Goal: Information Seeking & Learning: Learn about a topic

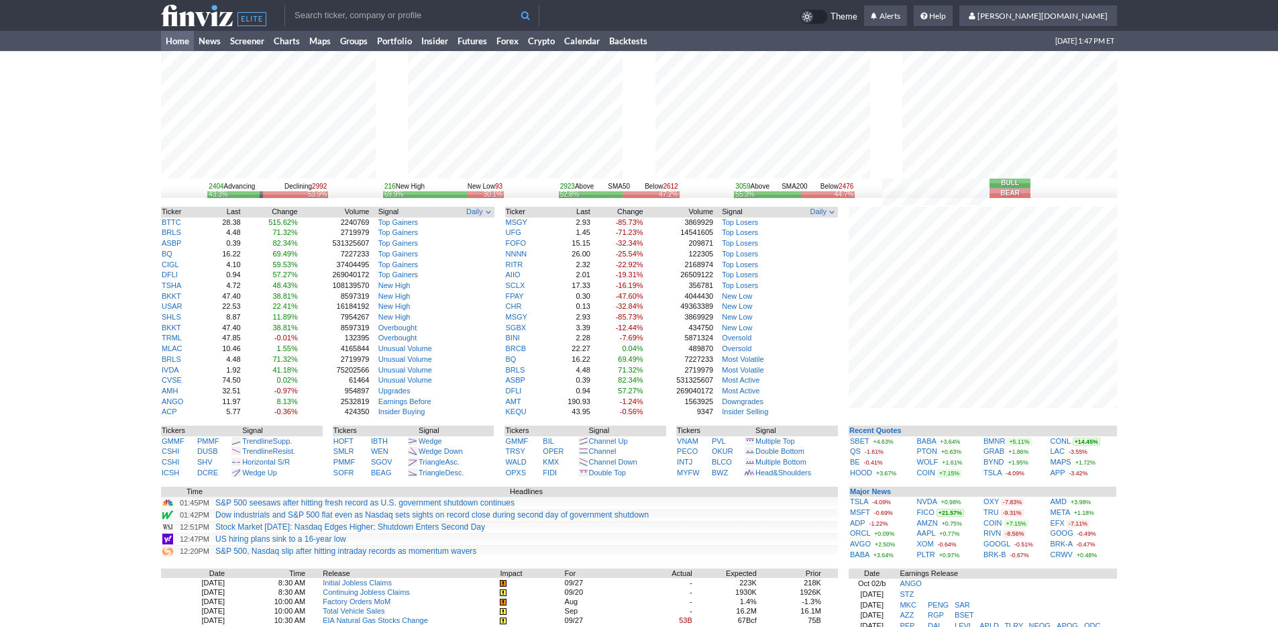
click at [1200, 441] on div "2404 Advancing Declining 2992 43.3% 53.9% 216 New High New Low 93 69.9% 30.1% 2…" at bounding box center [639, 428] width 1278 height 755
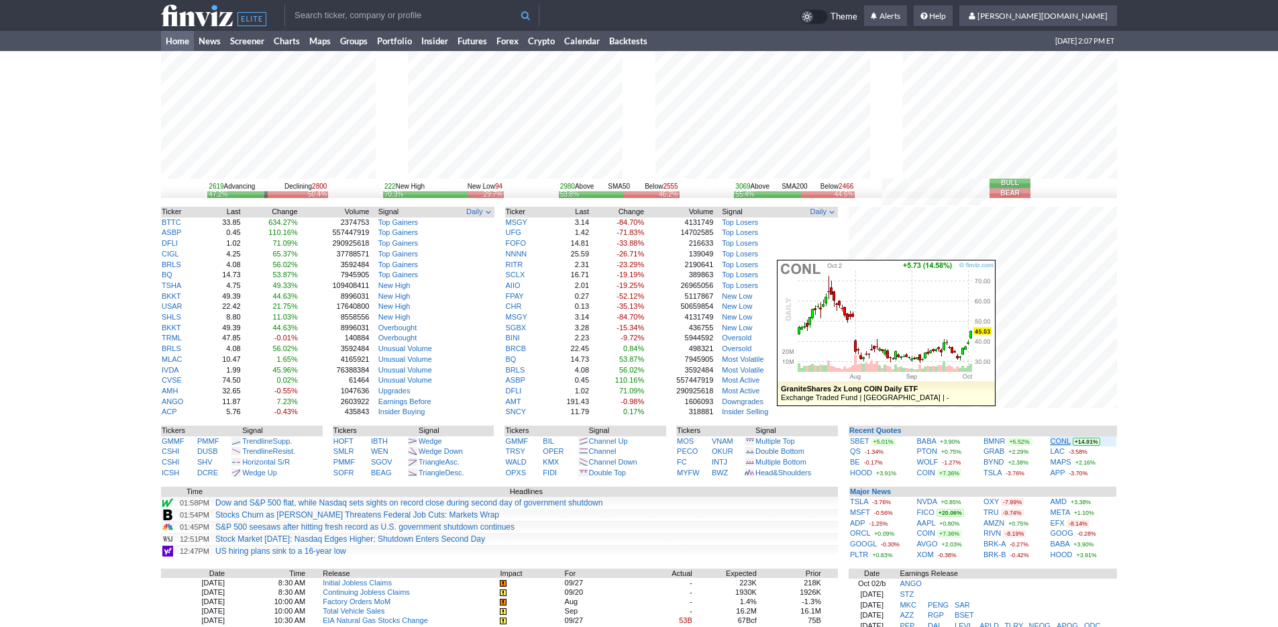
click at [1065, 444] on link "CONL" at bounding box center [1061, 441] width 20 height 8
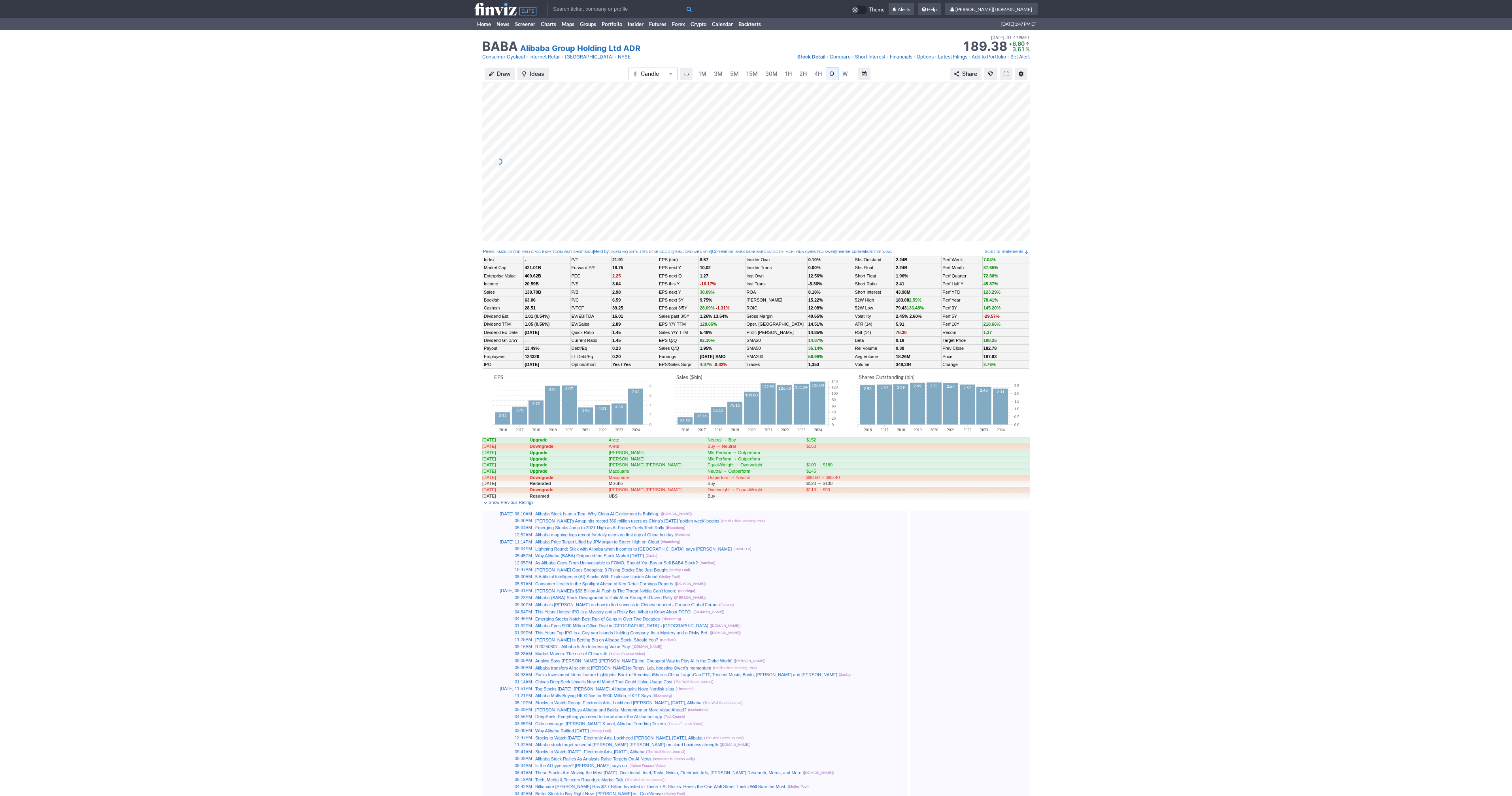
scroll to position [0, 8]
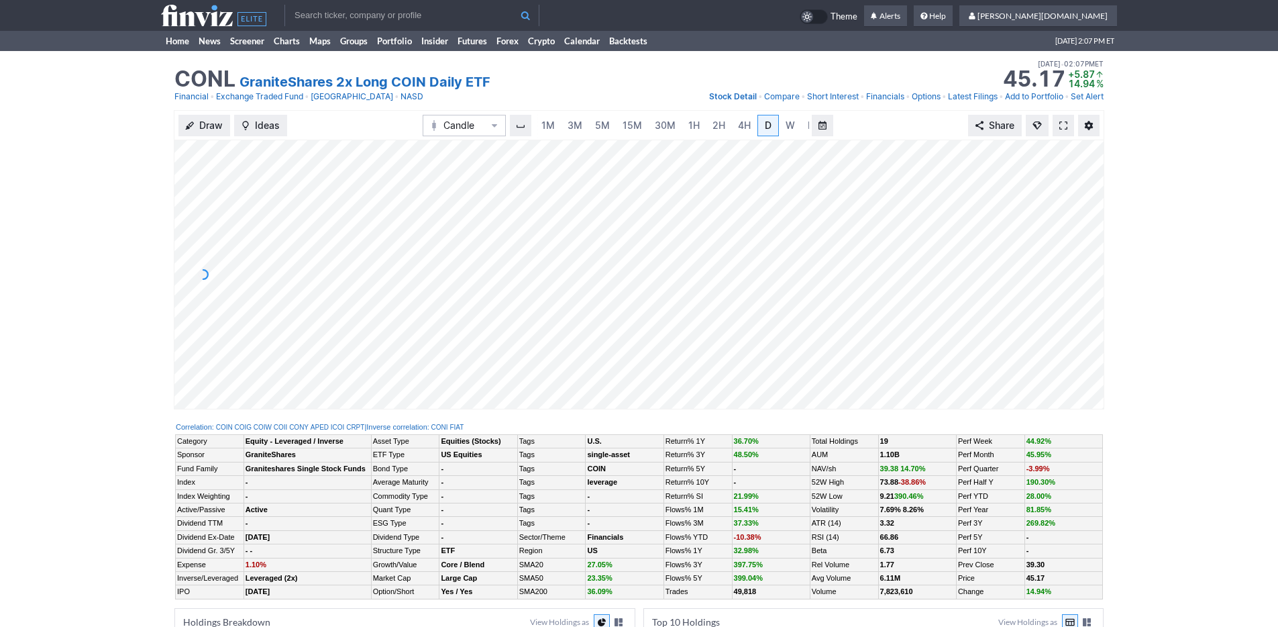
scroll to position [0, 13]
click at [168, 34] on link "Home" at bounding box center [177, 41] width 33 height 20
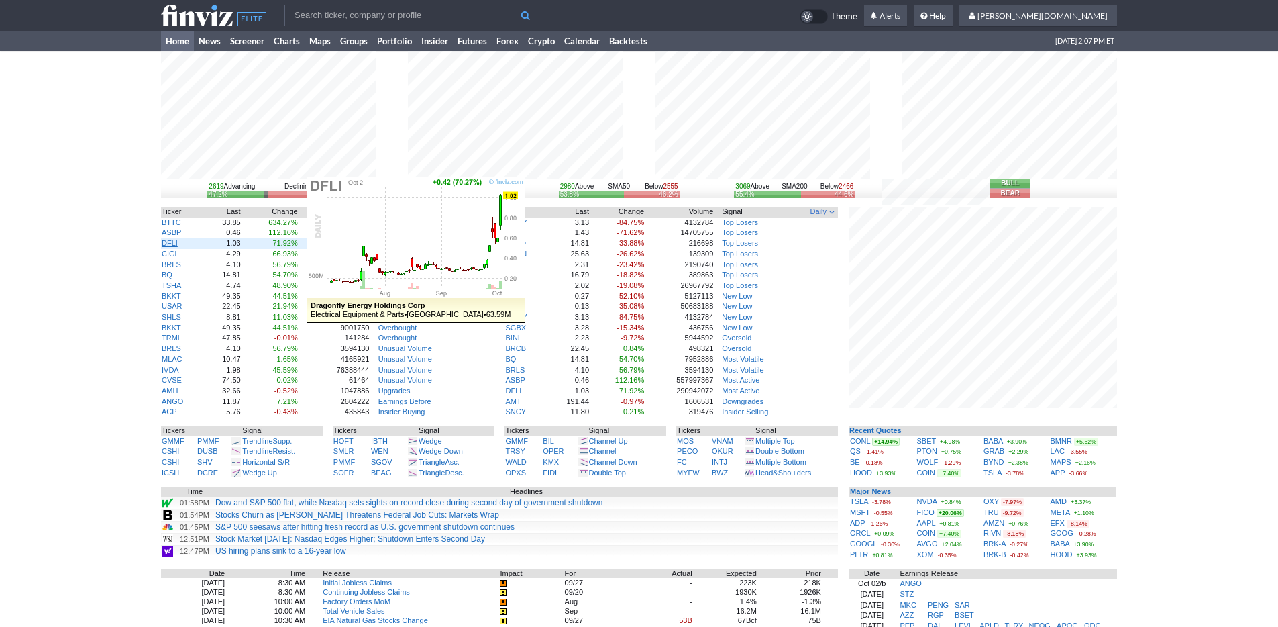
click at [172, 240] on link "DFLI" at bounding box center [170, 243] width 16 height 8
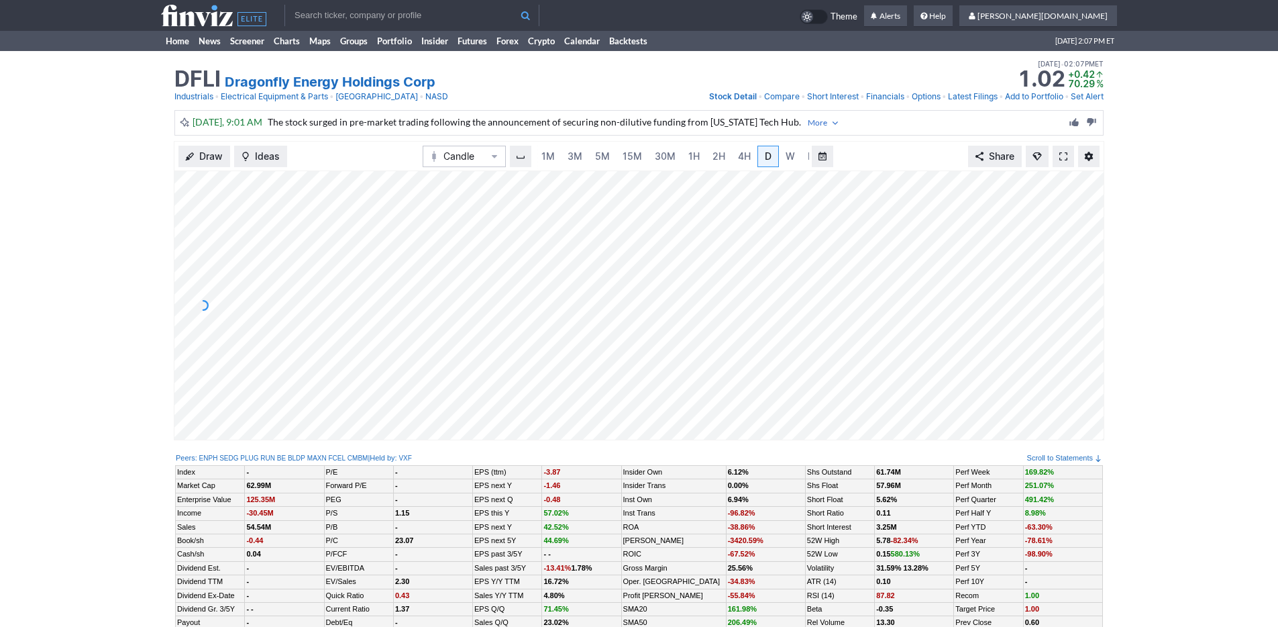
scroll to position [0, 13]
click at [171, 48] on link "Home" at bounding box center [177, 41] width 33 height 20
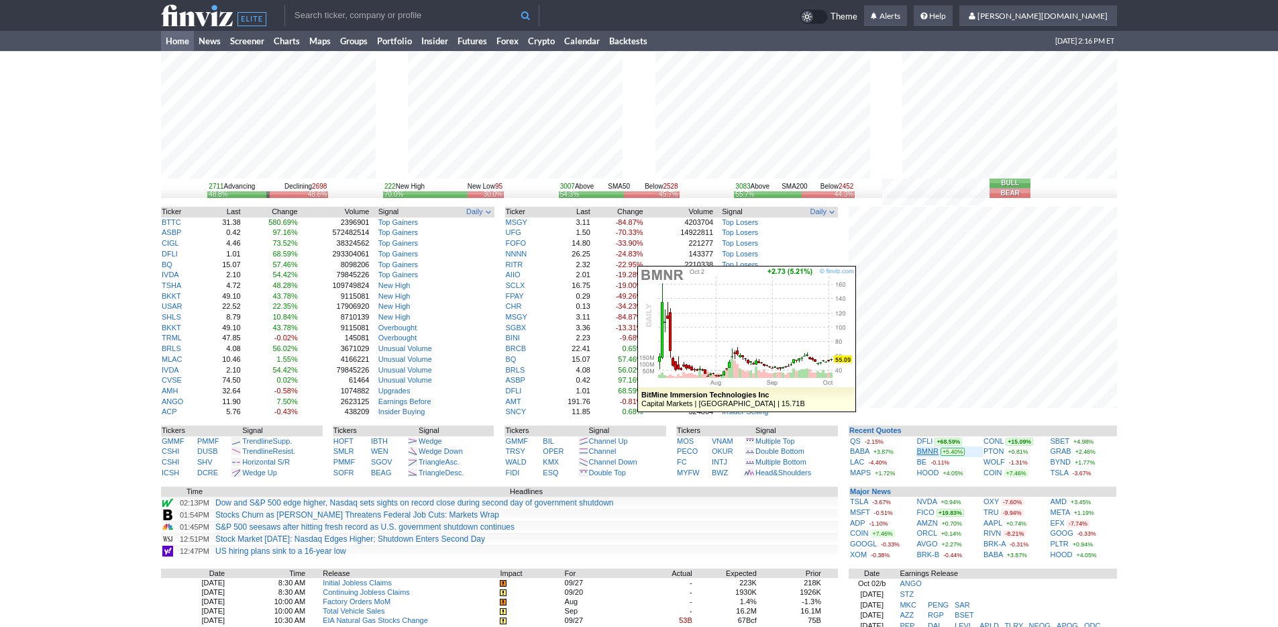
click at [925, 450] on link "BMNR" at bounding box center [927, 451] width 21 height 8
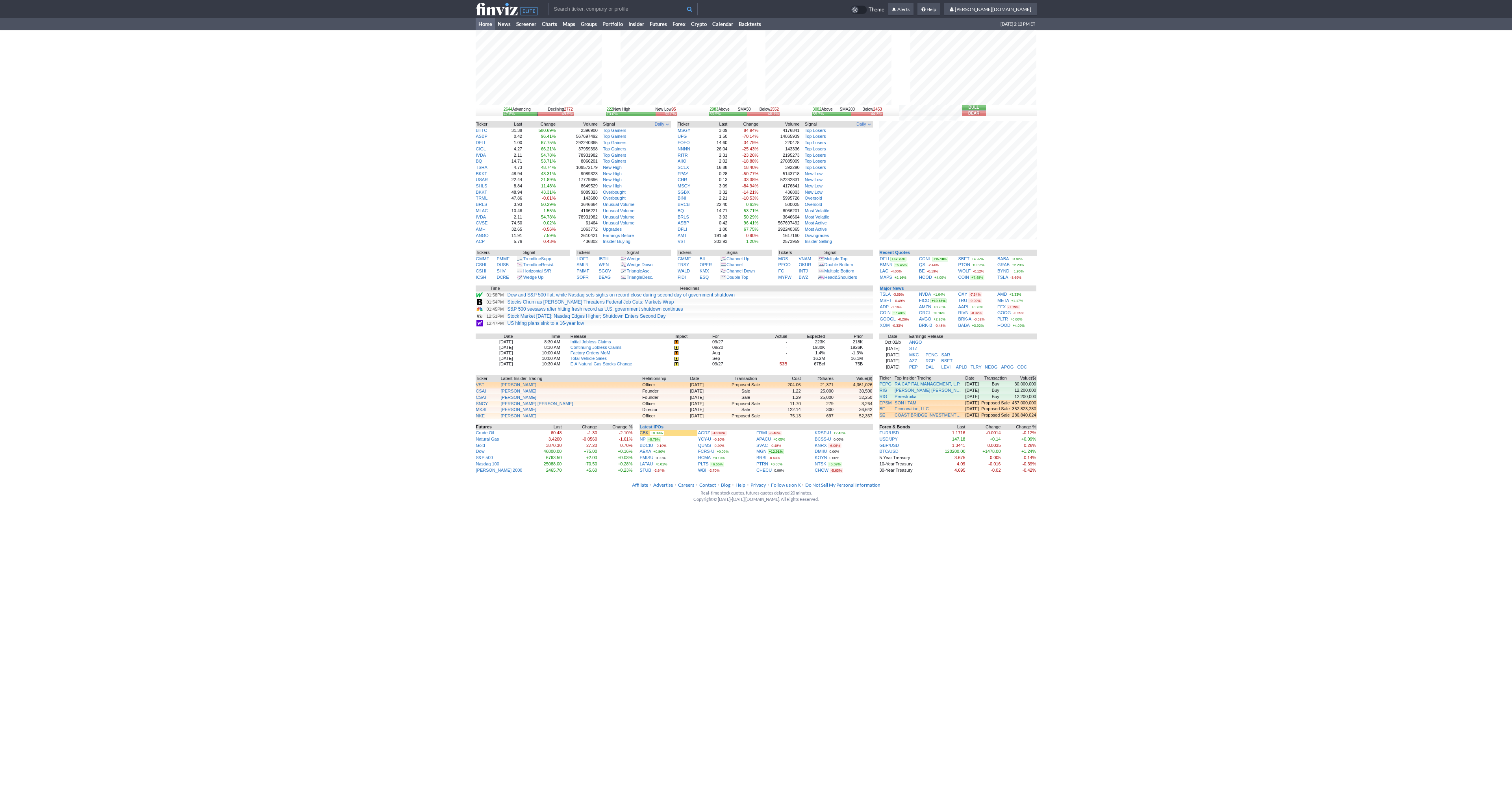
click at [594, 11] on input "text" at bounding box center [623, 9] width 150 height 12
type input "qs"
click at [589, 18] on body "qs QS QuantumScape Corp NYSE QS EA Quartzsea Acquisition Corp NASD QS G QuantaS…" at bounding box center [756, 255] width 1512 height 510
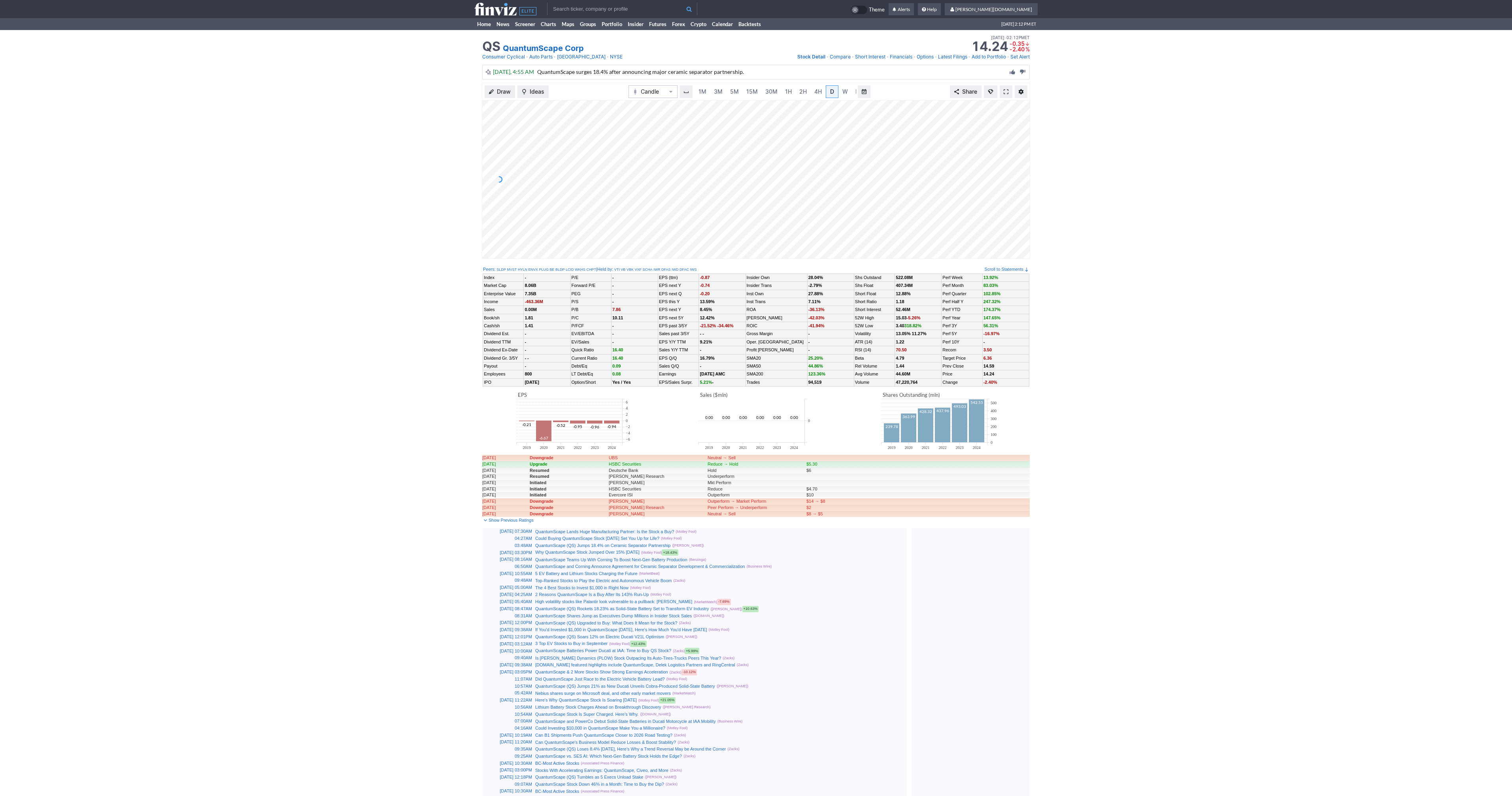
scroll to position [0, 8]
click at [1002, 90] on link at bounding box center [1006, 91] width 12 height 12
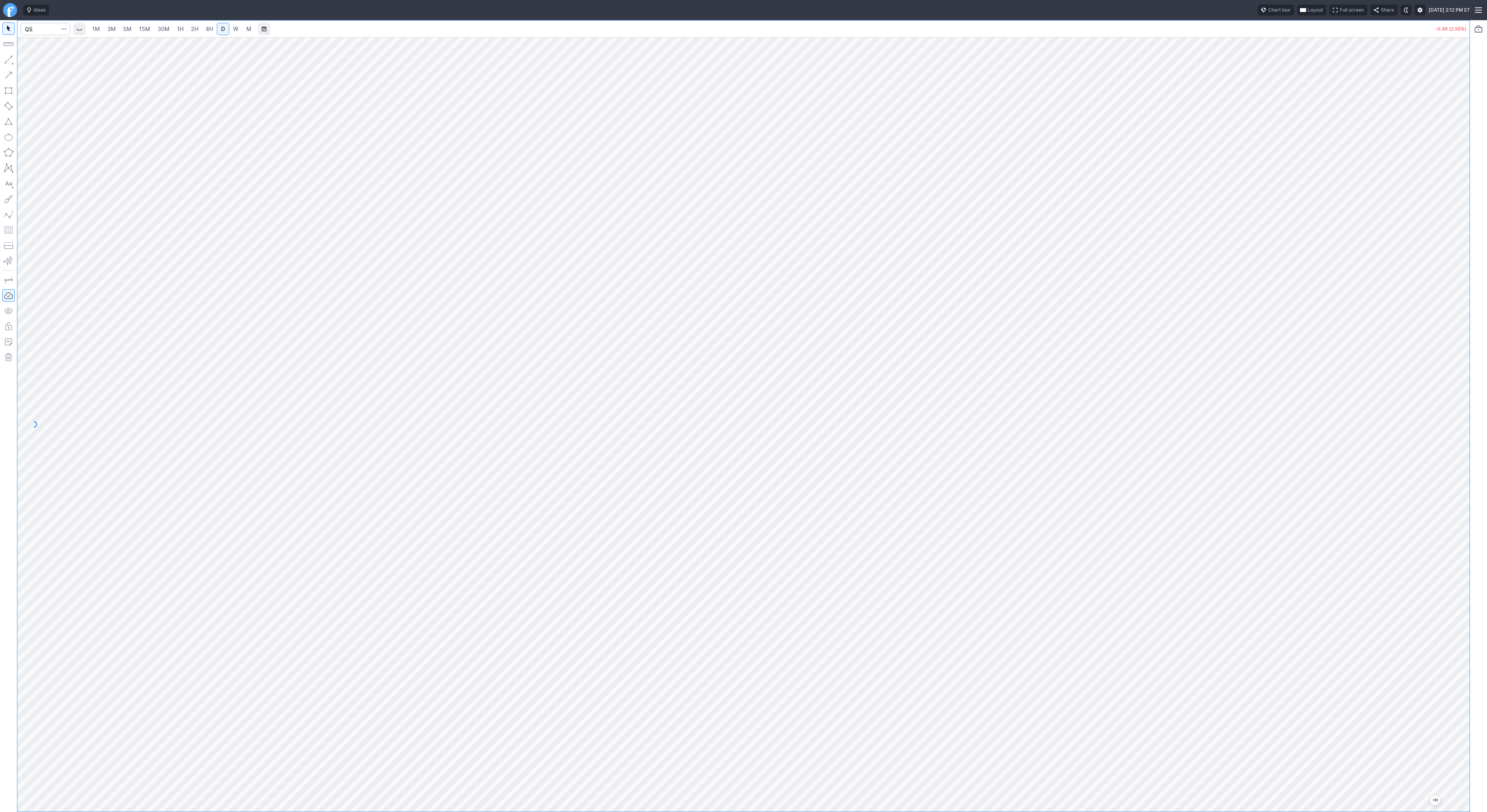
click at [141, 31] on span "15M" at bounding box center [144, 28] width 11 height 6
click at [28, 62] on button "Line" at bounding box center [42, 61] width 45 height 11
click at [32, 61] on span "Line" at bounding box center [45, 61] width 31 height 8
click at [42, 28] on input "Search" at bounding box center [46, 29] width 50 height 12
type input "sbet"
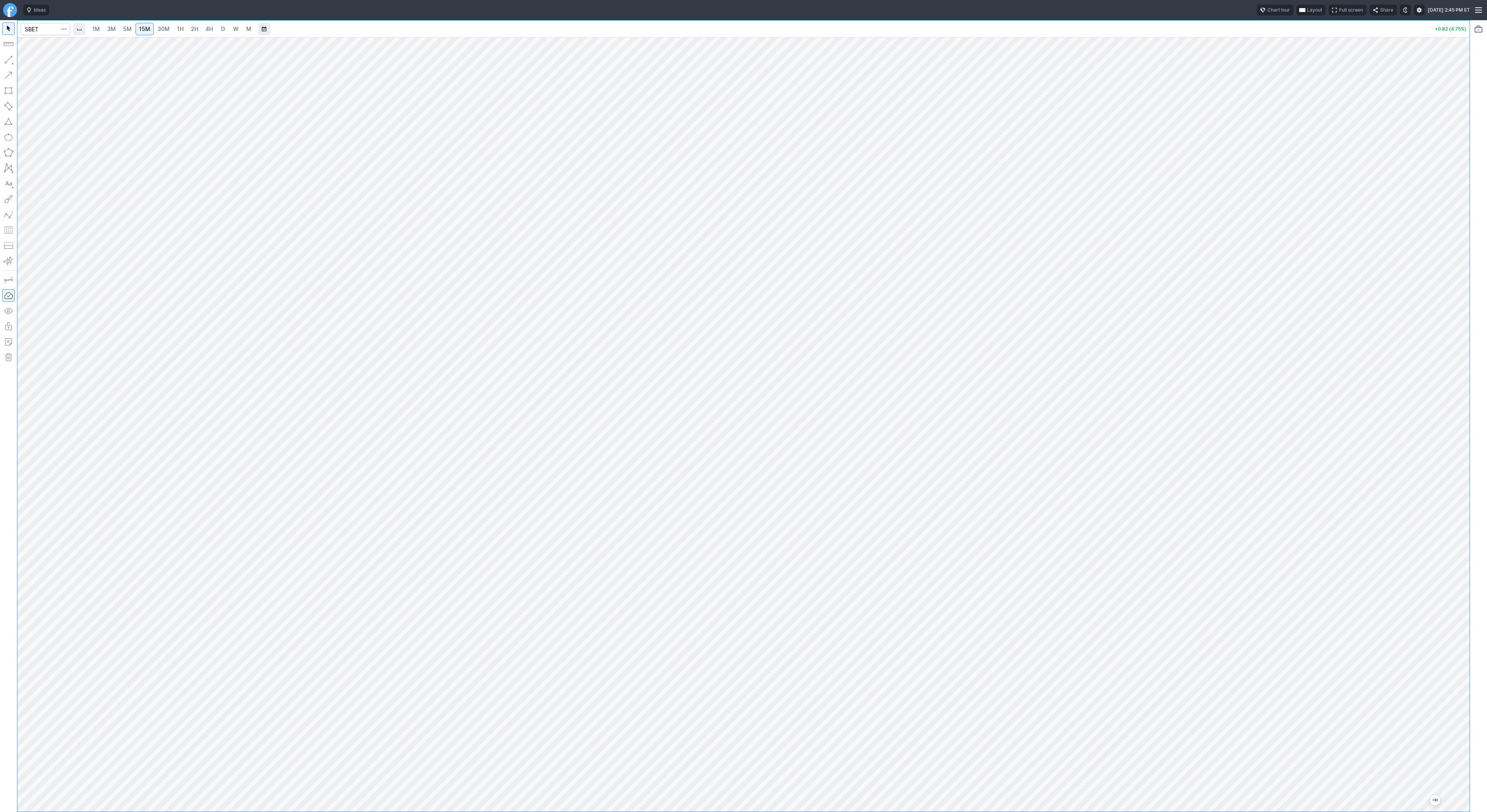
click at [182, 28] on link "1H" at bounding box center [180, 29] width 13 height 12
click at [121, 29] on link "5M" at bounding box center [127, 29] width 16 height 12
click at [173, 22] on div "1M 3M 5M 15M 30M 1H 2H 4H D W M" at bounding box center [171, 29] width 167 height 14
click at [189, 27] on link "2H" at bounding box center [195, 29] width 14 height 12
click at [124, 28] on span "5M" at bounding box center [127, 28] width 9 height 6
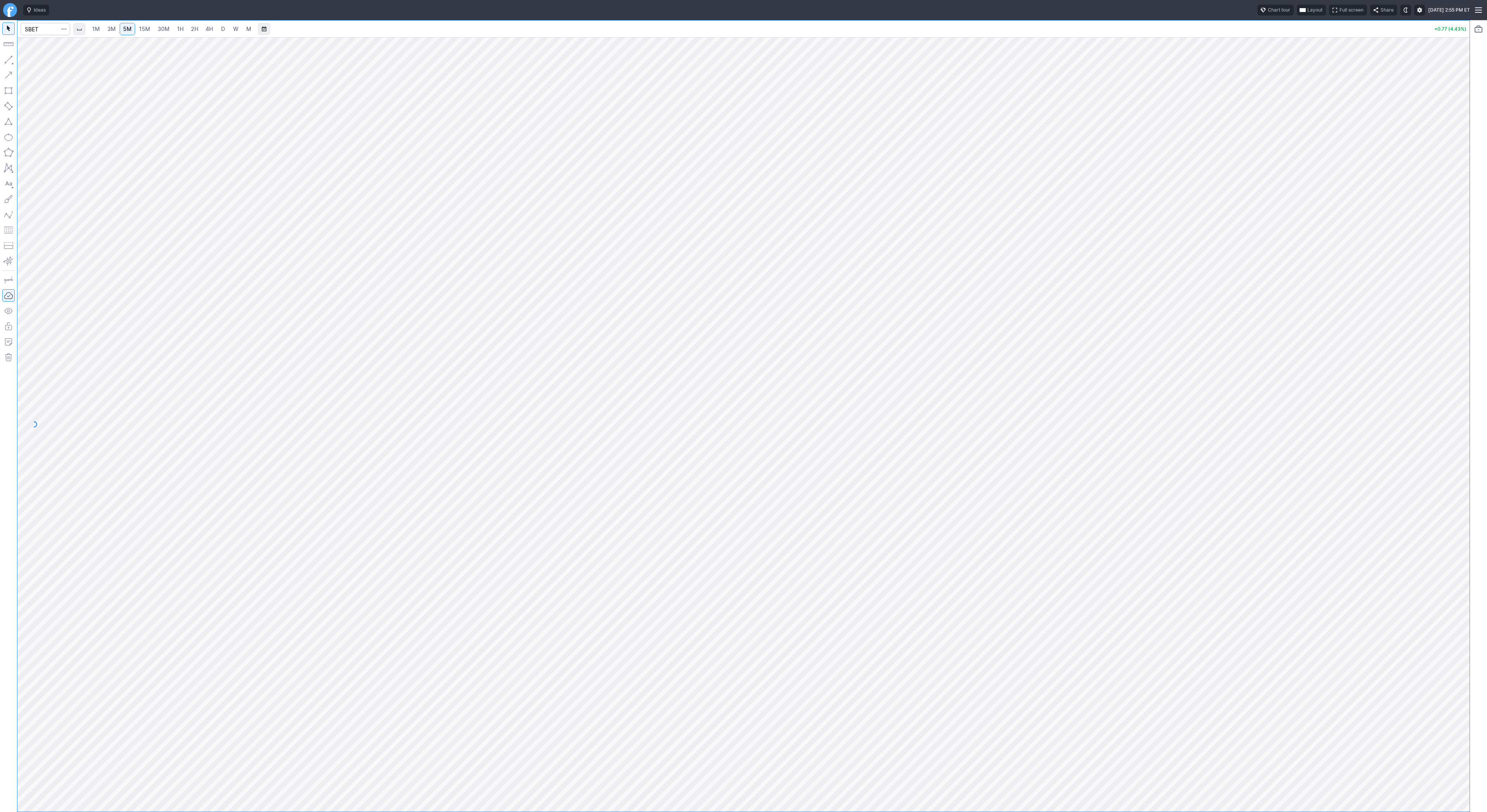
click at [174, 28] on link "1H" at bounding box center [180, 29] width 13 height 12
click at [125, 29] on span "5M" at bounding box center [127, 28] width 9 height 6
click at [164, 29] on span "30M" at bounding box center [163, 28] width 12 height 6
click at [35, 32] on input "Search" at bounding box center [46, 29] width 50 height 12
type input "bmnr"
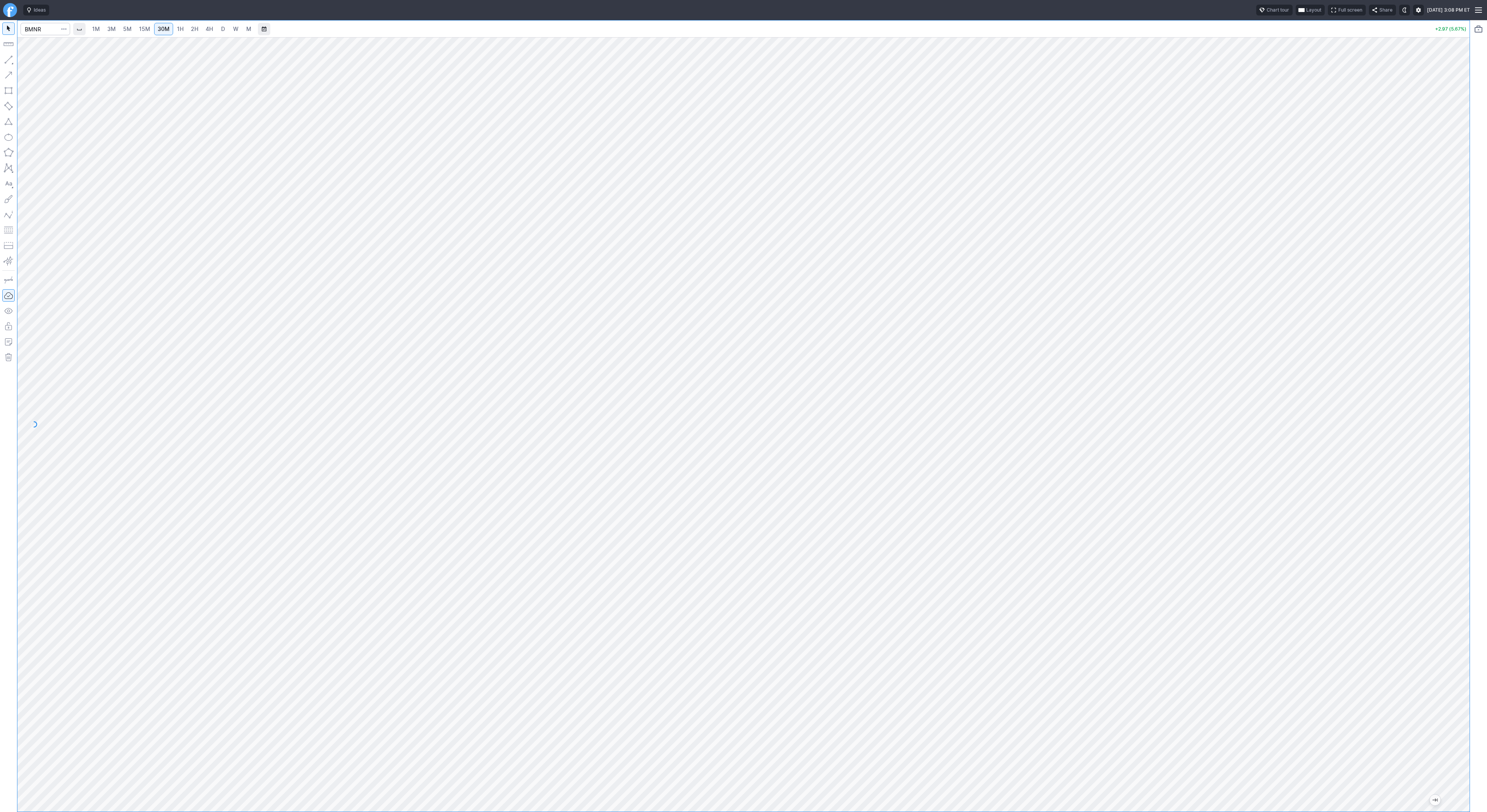
click at [194, 27] on span "2H" at bounding box center [195, 28] width 8 height 6
click at [121, 32] on link "5M" at bounding box center [127, 29] width 16 height 12
click at [185, 31] on link "1H" at bounding box center [180, 29] width 13 height 12
click at [110, 27] on span "3M" at bounding box center [111, 28] width 9 height 6
click at [41, 24] on input "Search" at bounding box center [46, 29] width 50 height 12
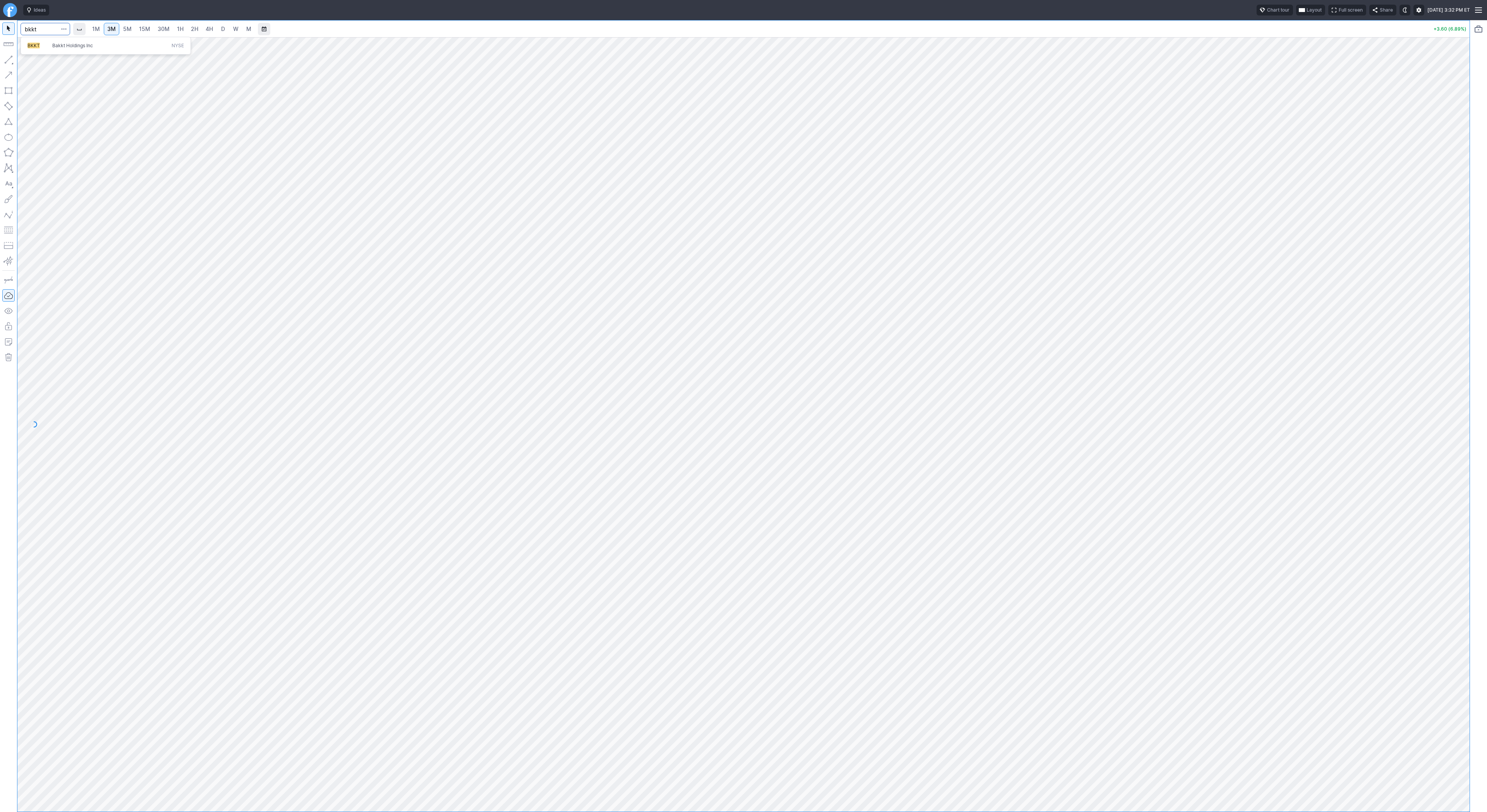
type input "bkkt"
click at [224, 31] on span "D" at bounding box center [223, 29] width 5 height 8
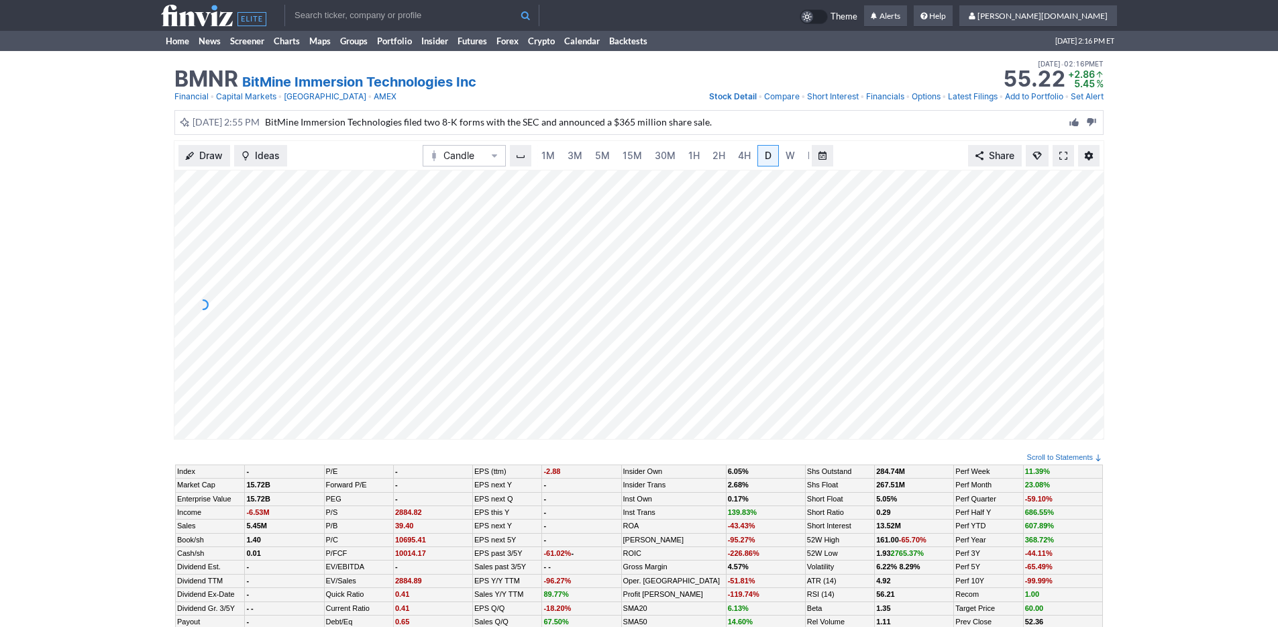
scroll to position [0, 13]
click at [625, 151] on span "15M" at bounding box center [618, 155] width 19 height 11
click at [666, 154] on span "30M" at bounding box center [665, 155] width 21 height 11
click at [609, 155] on link "5M" at bounding box center [602, 155] width 27 height 21
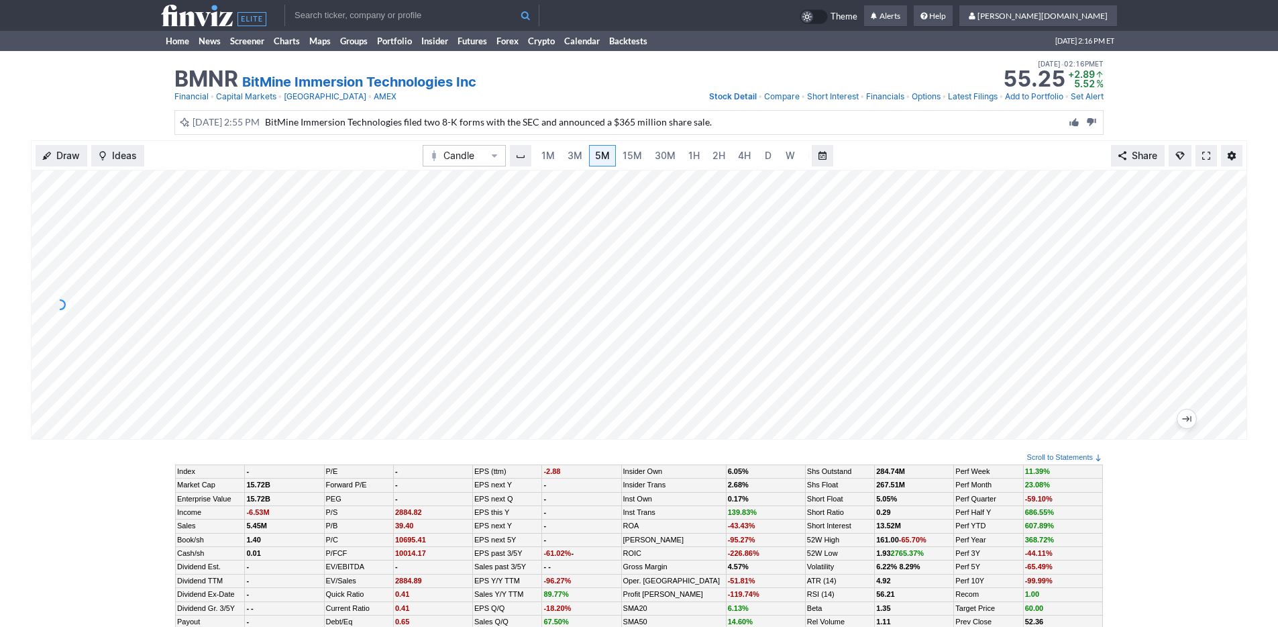
click at [368, 121] on span "BitMine Immersion Technologies filed two 8-K forms with the SEC and announced a…" at bounding box center [488, 121] width 447 height 11
click at [255, 127] on span "[DATE] 2:55 PM" at bounding box center [229, 121] width 72 height 11
click at [352, 119] on span "BitMine Immersion Technologies filed two 8-K forms with the SEC and announced a…" at bounding box center [488, 121] width 447 height 11
click at [166, 36] on link "Home" at bounding box center [177, 41] width 33 height 20
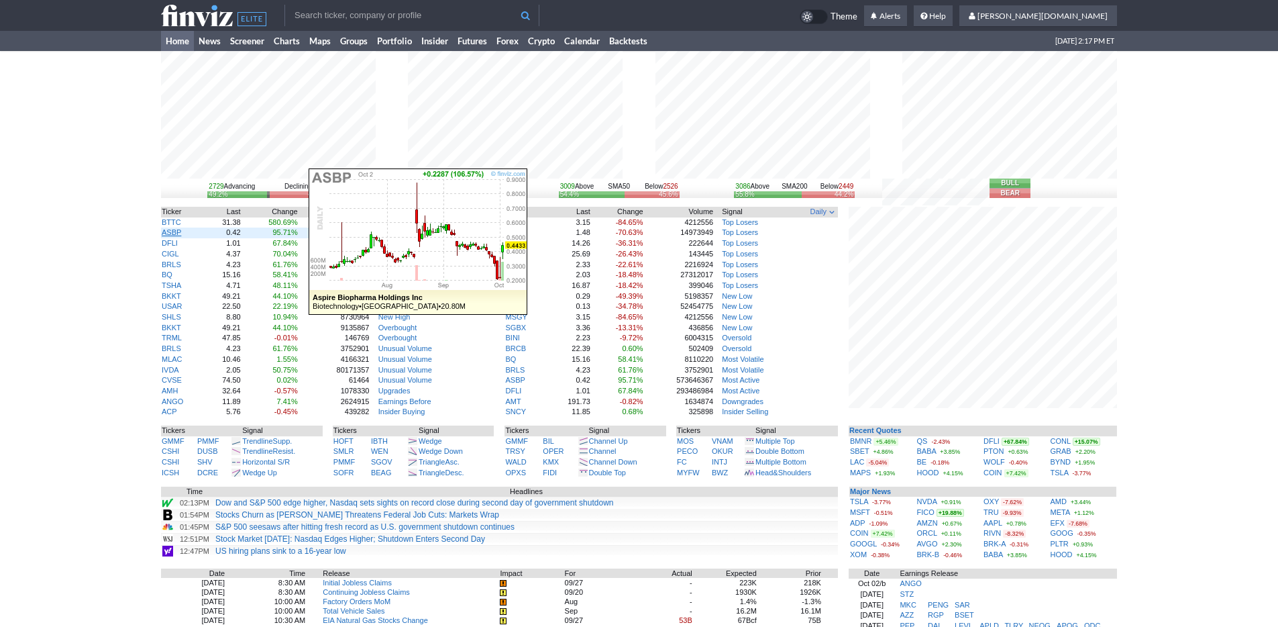
click at [174, 232] on link "ASBP" at bounding box center [171, 232] width 19 height 8
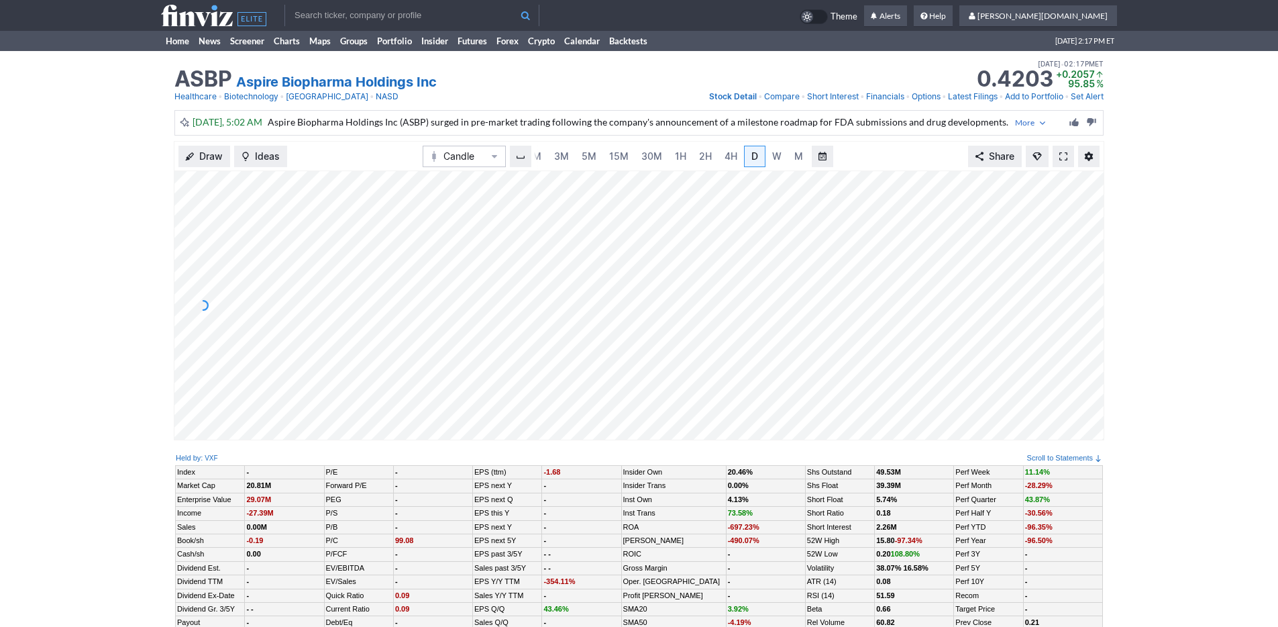
click at [234, 121] on span "[DATE], 5:02 AM" at bounding box center [230, 121] width 75 height 11
click at [219, 15] on icon at bounding box center [213, 15] width 105 height 21
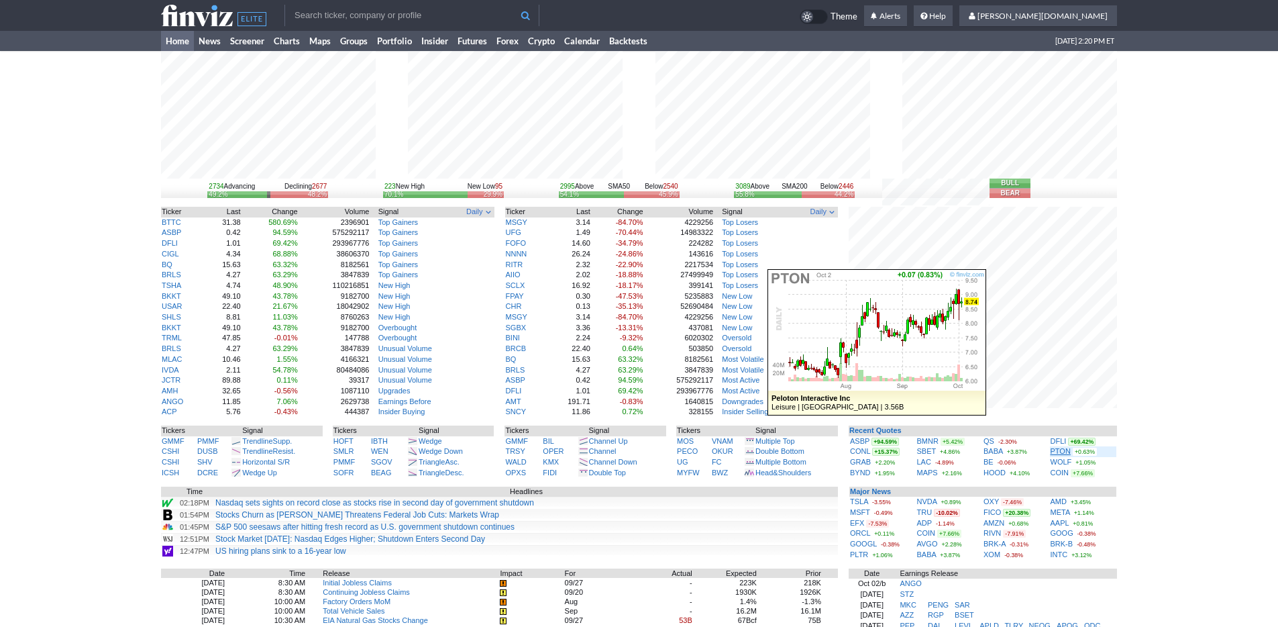
click at [1055, 453] on link "PTON" at bounding box center [1061, 451] width 20 height 8
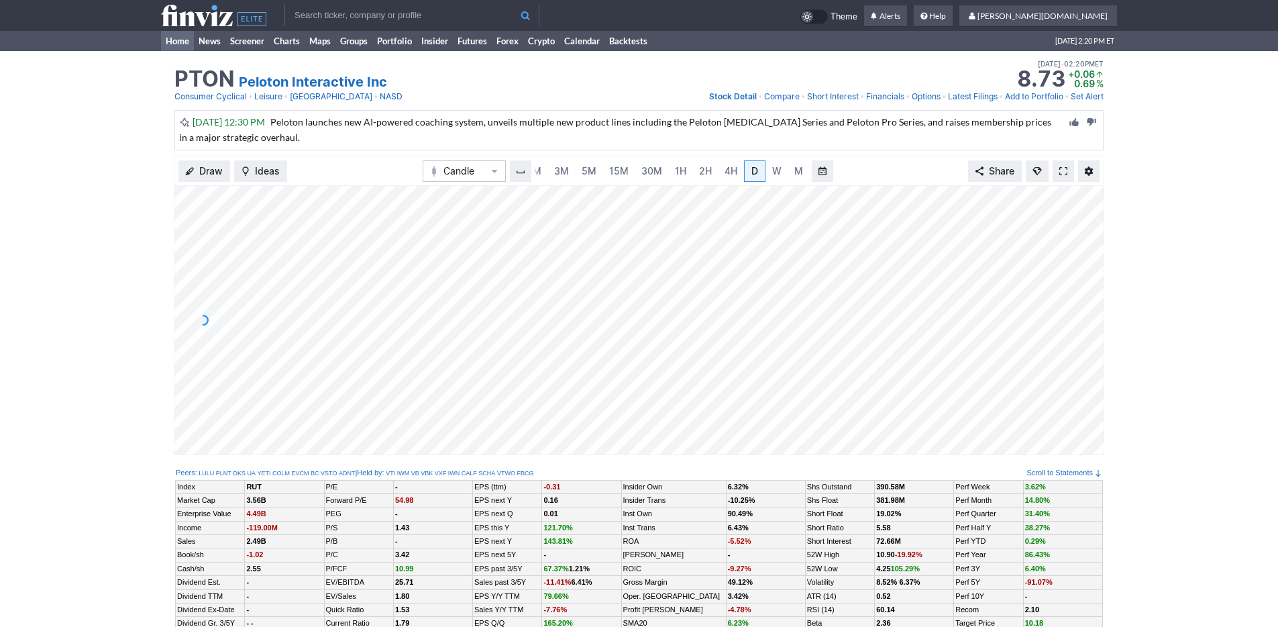
click at [175, 42] on link "Home" at bounding box center [177, 41] width 33 height 20
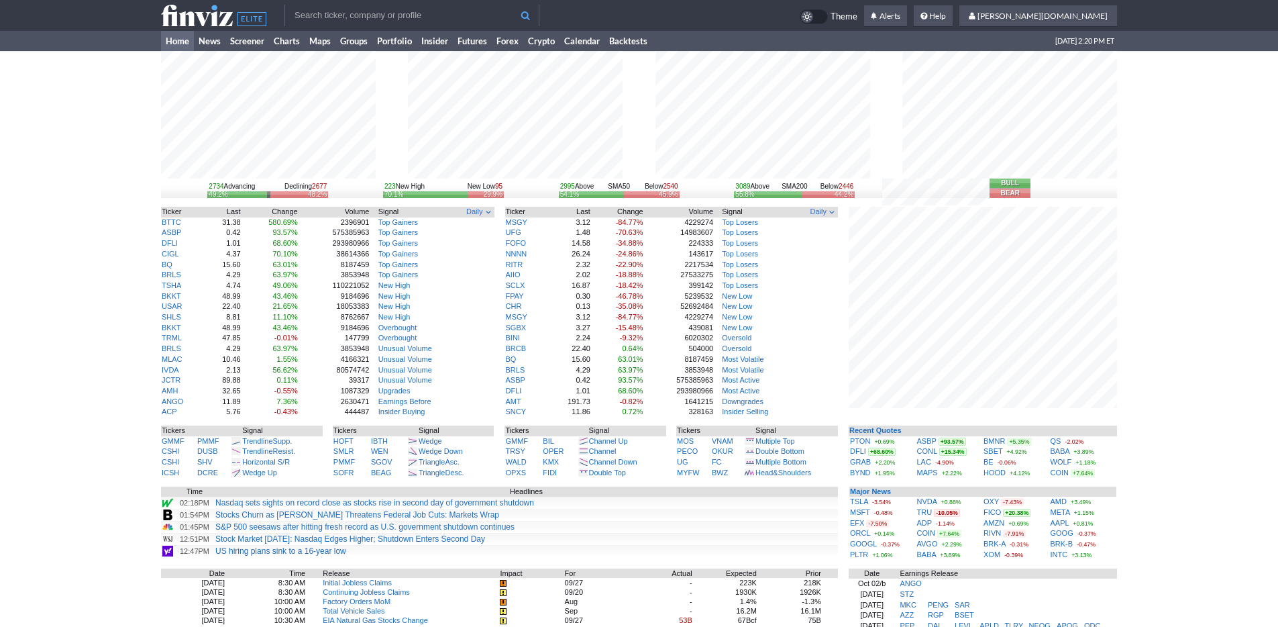
click at [390, 19] on input "text" at bounding box center [411, 15] width 255 height 21
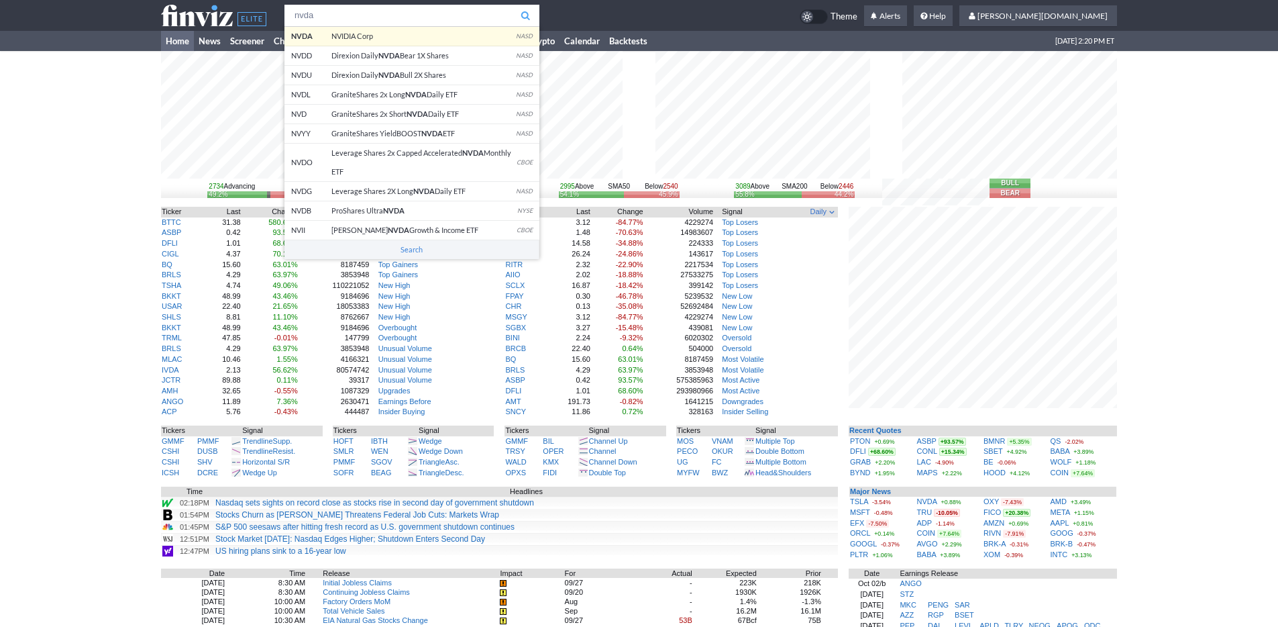
type input "nvda"
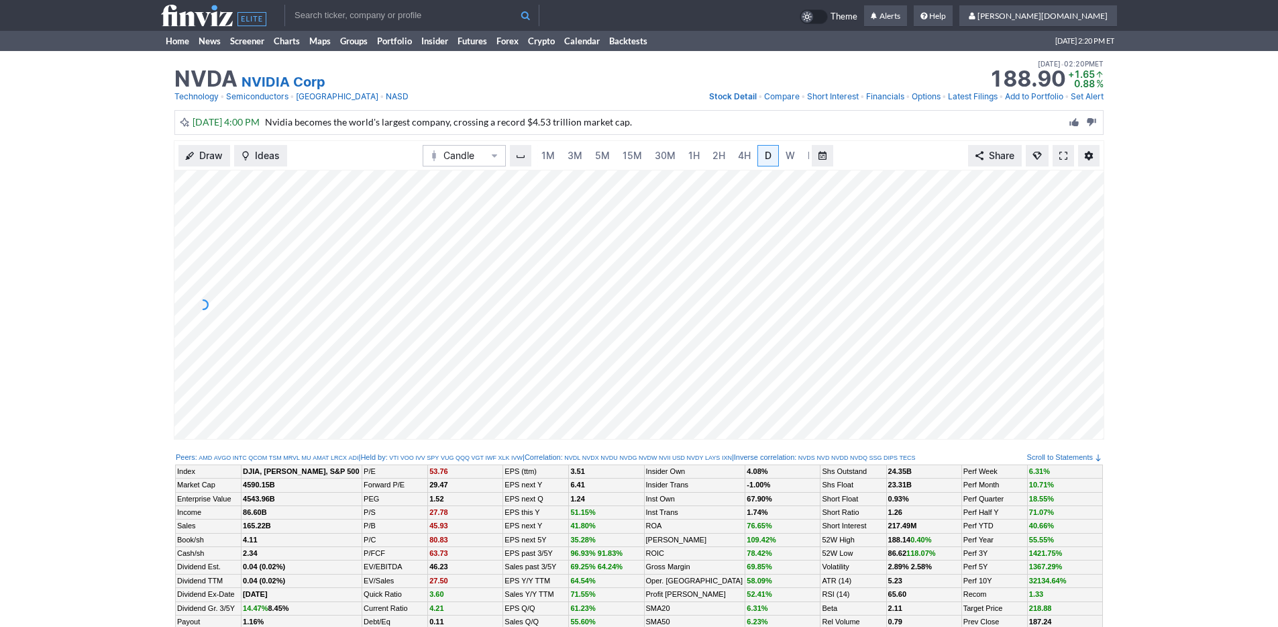
scroll to position [0, 13]
click at [164, 36] on link "Home" at bounding box center [177, 41] width 33 height 20
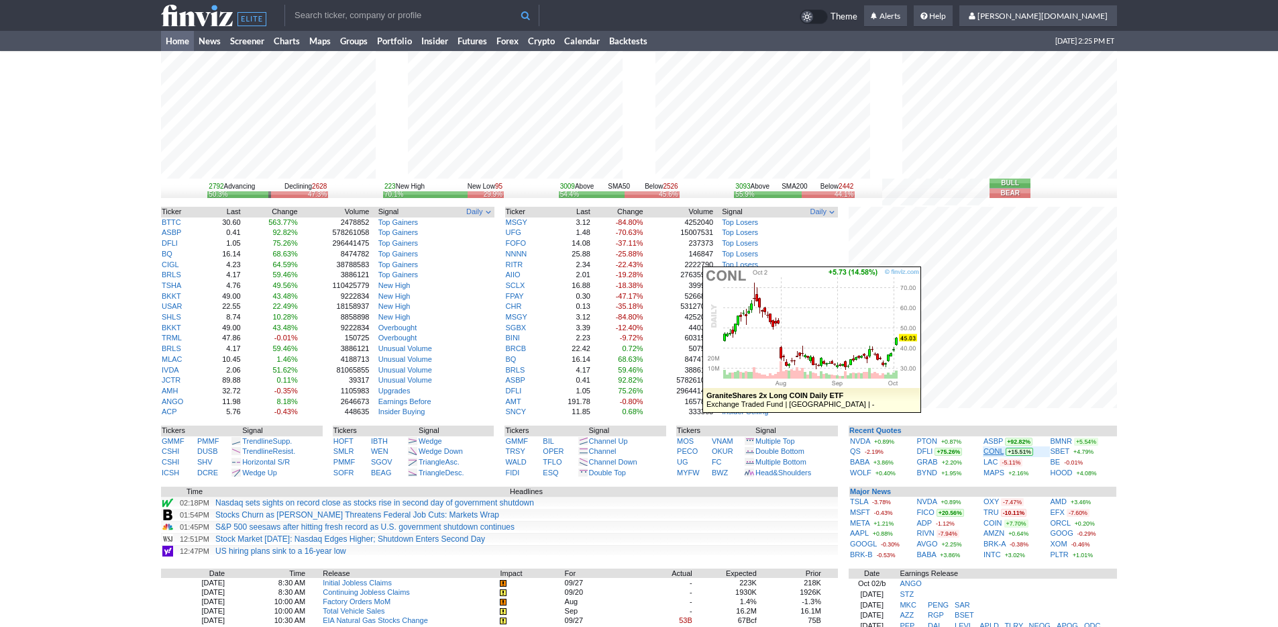
click at [990, 451] on link "CONL" at bounding box center [993, 451] width 20 height 8
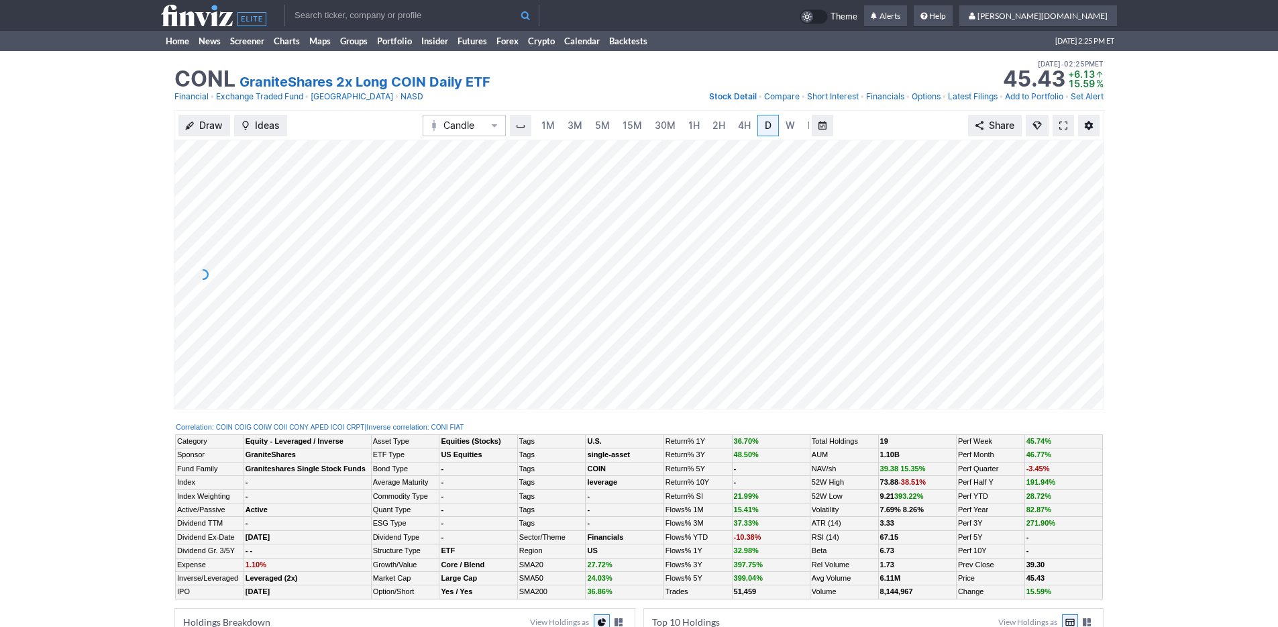
scroll to position [0, 13]
click at [121, 132] on div "Draw Ideas Candle 1M 3M 5M 15M 30M 1H 2H 4H D W M Share" at bounding box center [639, 265] width 1278 height 310
click at [178, 45] on link "Home" at bounding box center [177, 41] width 33 height 20
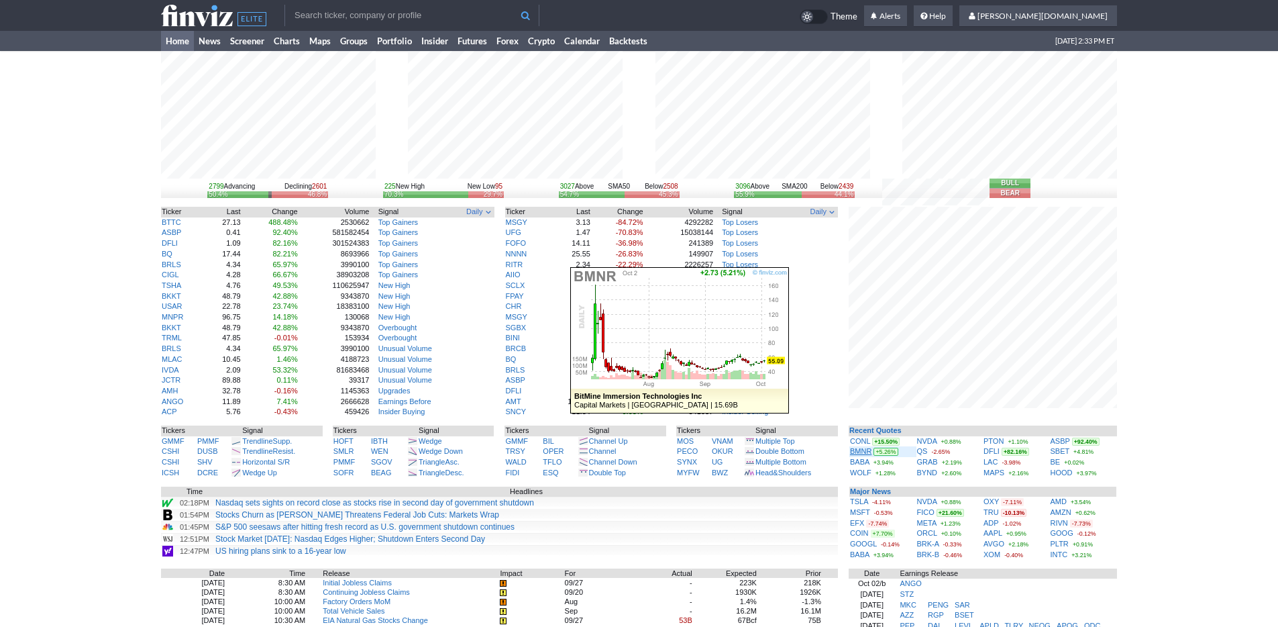
click at [858, 451] on link "BMNR" at bounding box center [860, 451] width 21 height 8
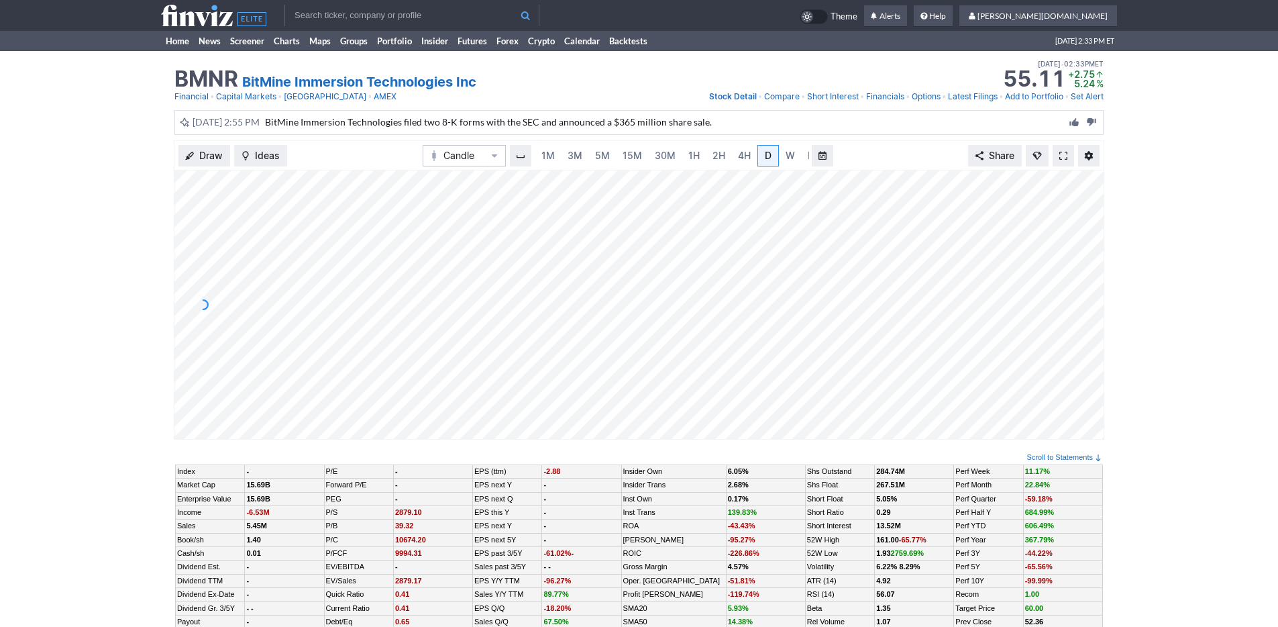
scroll to position [0, 13]
click at [571, 160] on link "3M" at bounding box center [561, 155] width 27 height 21
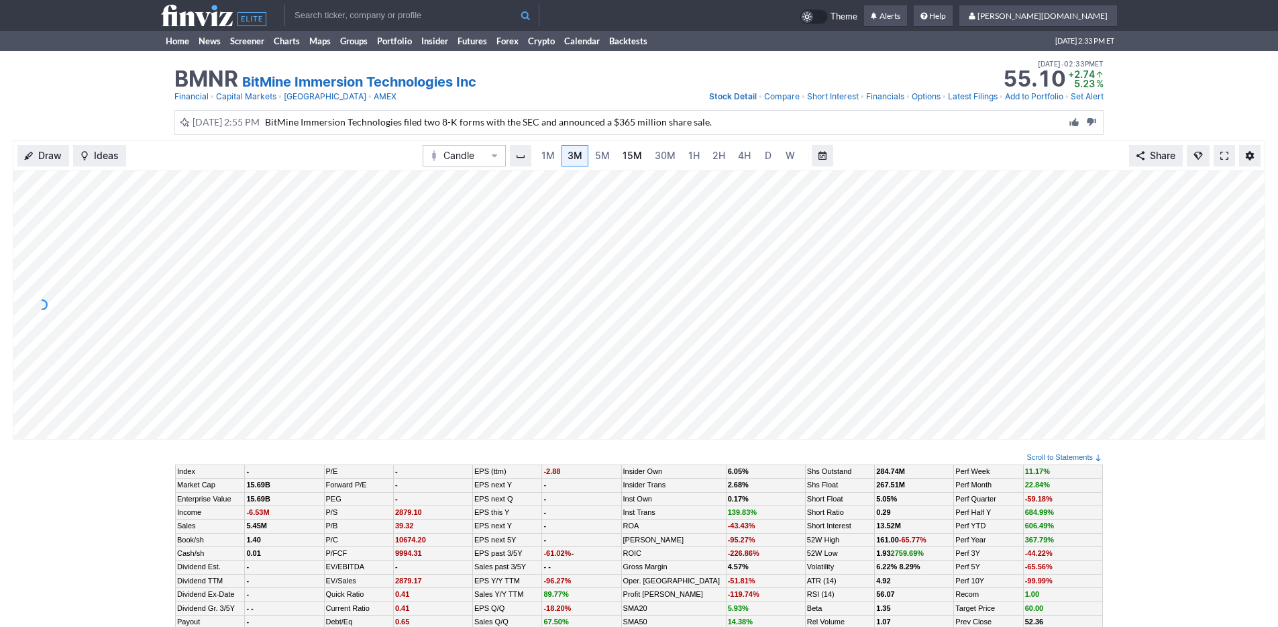
click at [623, 159] on span "15M" at bounding box center [632, 155] width 19 height 11
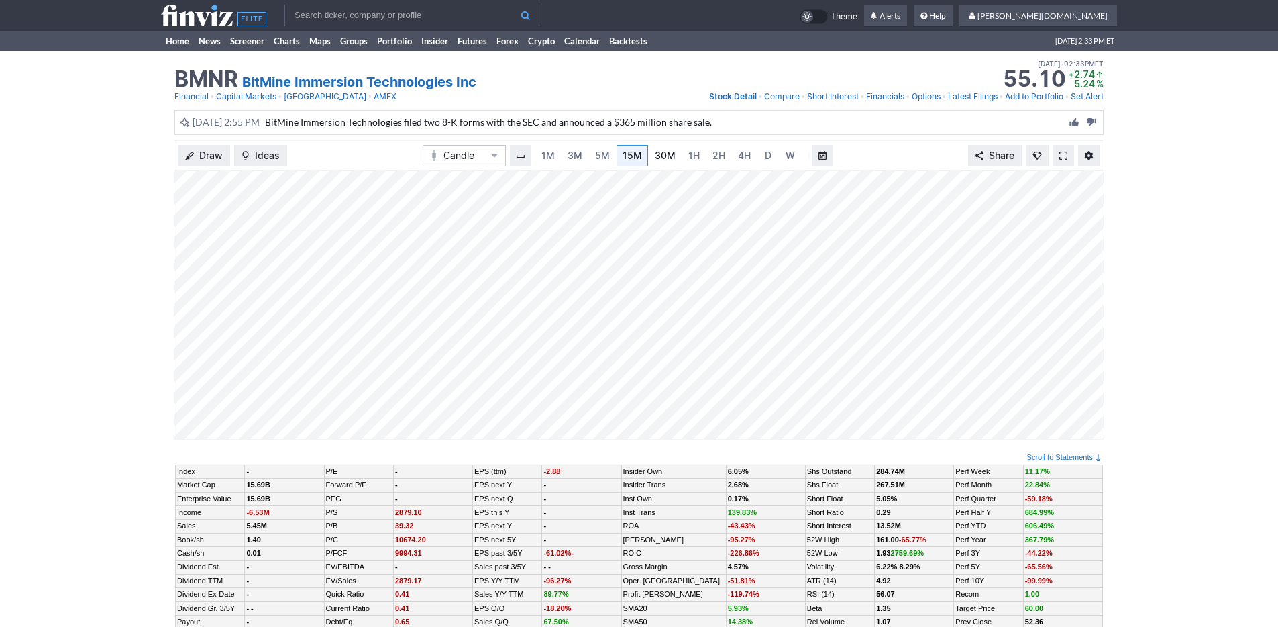
click at [678, 150] on link "30M" at bounding box center [665, 155] width 33 height 21
click at [693, 152] on span "1H" at bounding box center [693, 155] width 11 height 11
click at [179, 38] on link "Home" at bounding box center [177, 41] width 33 height 20
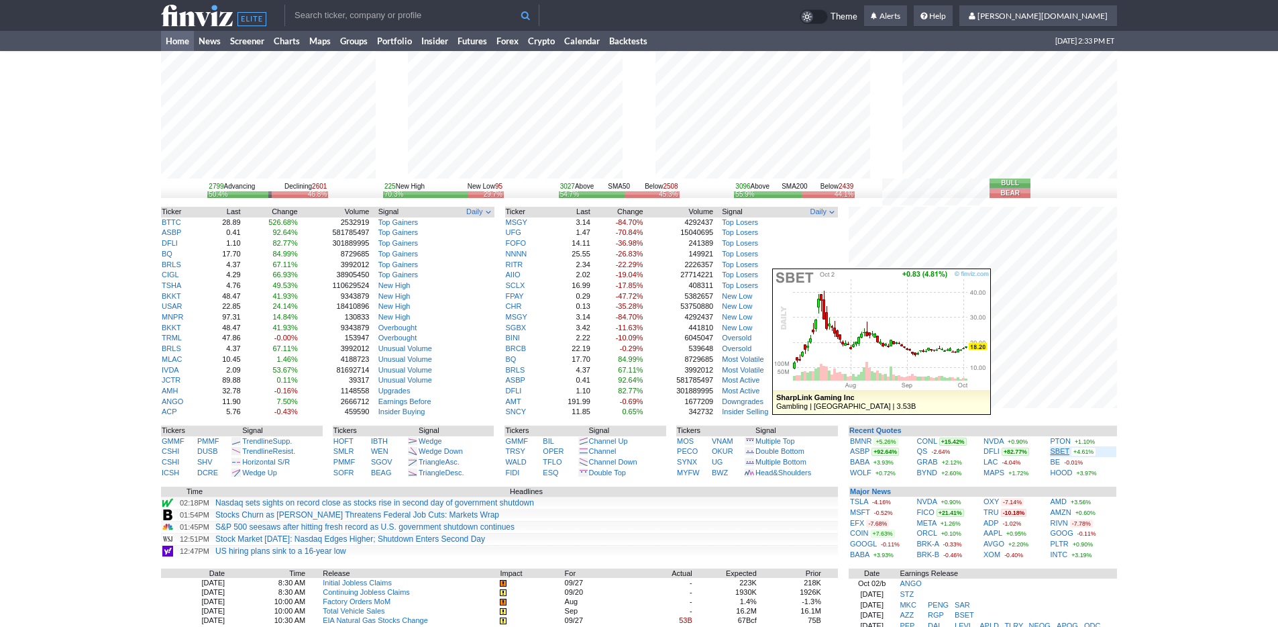
click at [1060, 453] on link "SBET" at bounding box center [1060, 451] width 19 height 8
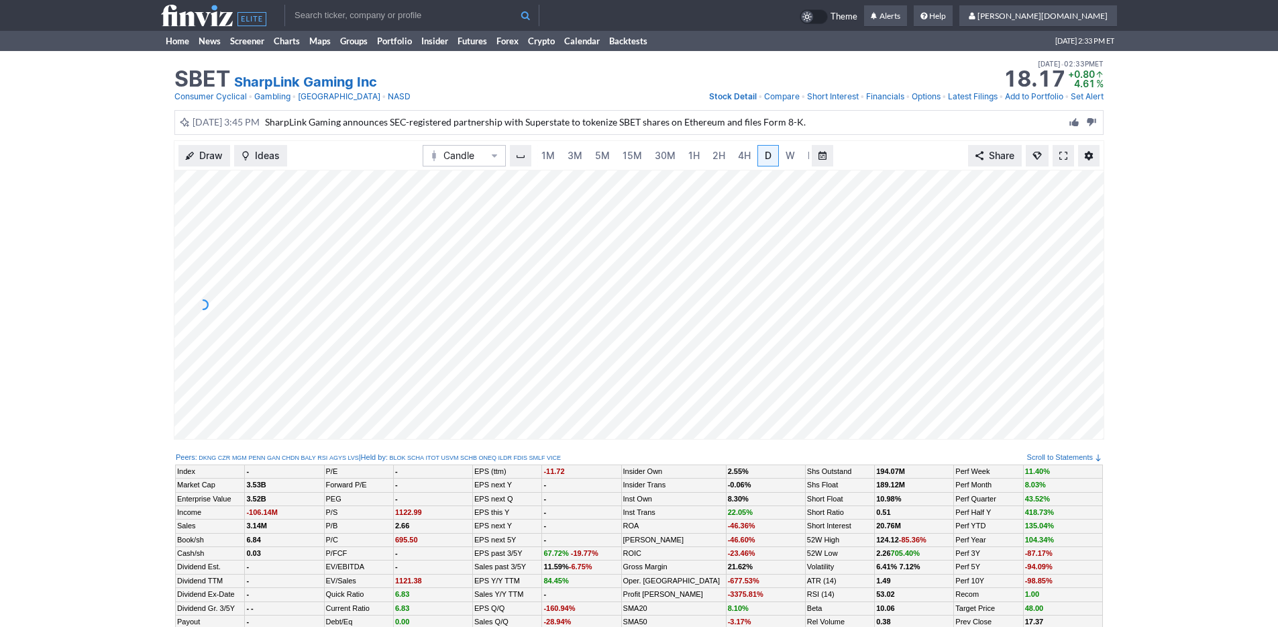
scroll to position [0, 13]
click at [561, 156] on span "3M" at bounding box center [561, 155] width 15 height 11
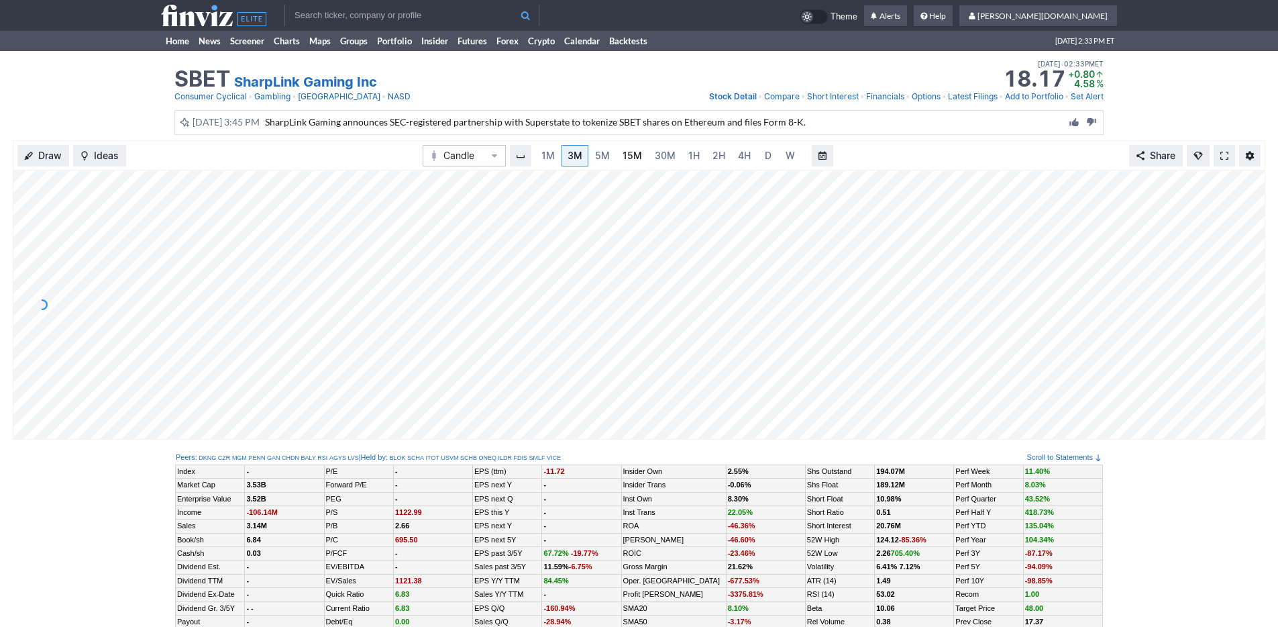
click at [629, 155] on span "15M" at bounding box center [632, 155] width 19 height 11
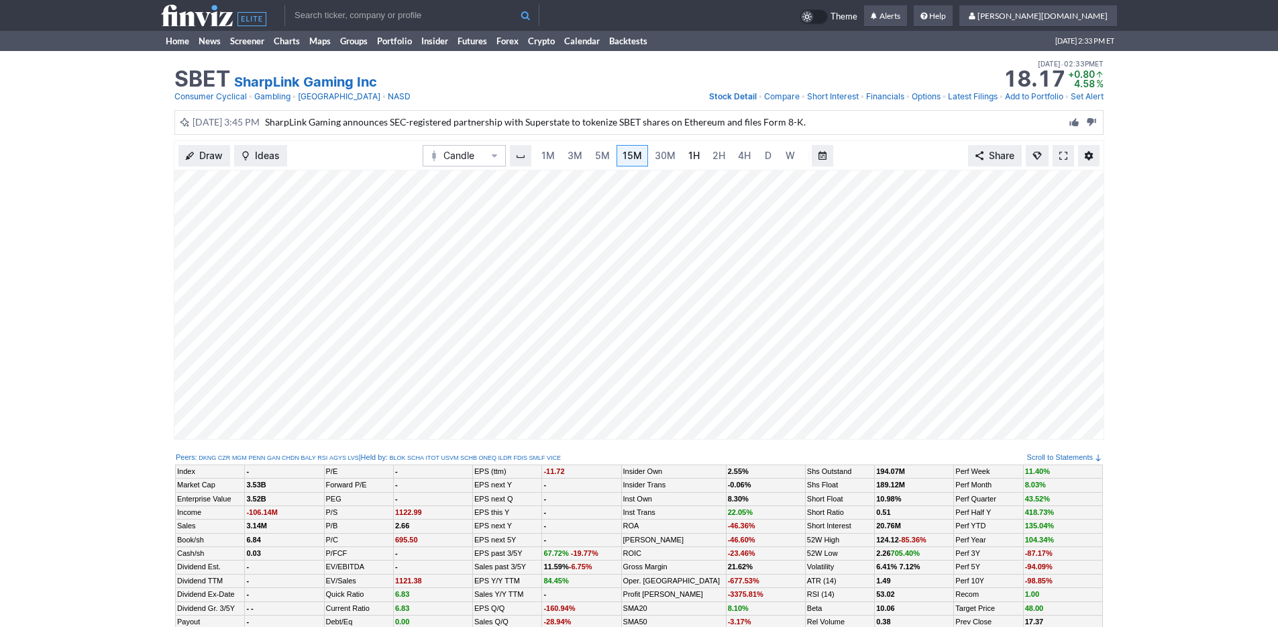
click at [701, 156] on link "1H" at bounding box center [693, 155] width 23 height 21
click at [604, 155] on link "15M" at bounding box center [619, 155] width 32 height 21
click at [706, 155] on link "2H" at bounding box center [718, 155] width 25 height 21
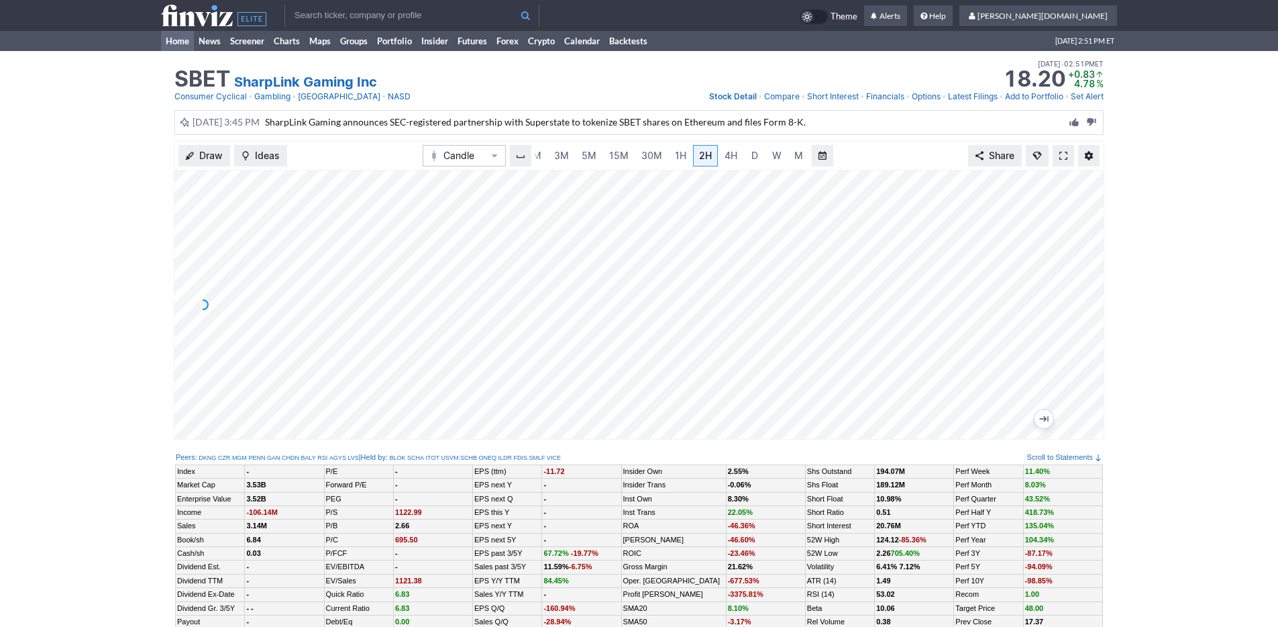
click at [181, 44] on link "Home" at bounding box center [177, 41] width 33 height 20
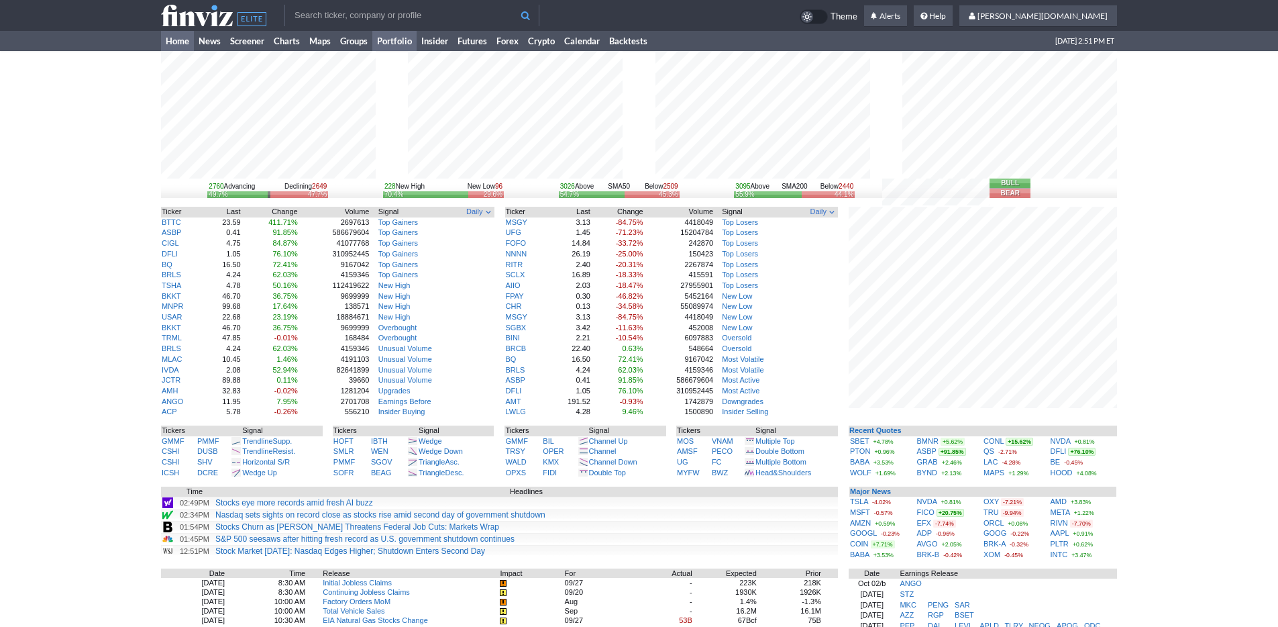
click at [397, 40] on link "Portfolio" at bounding box center [394, 41] width 44 height 20
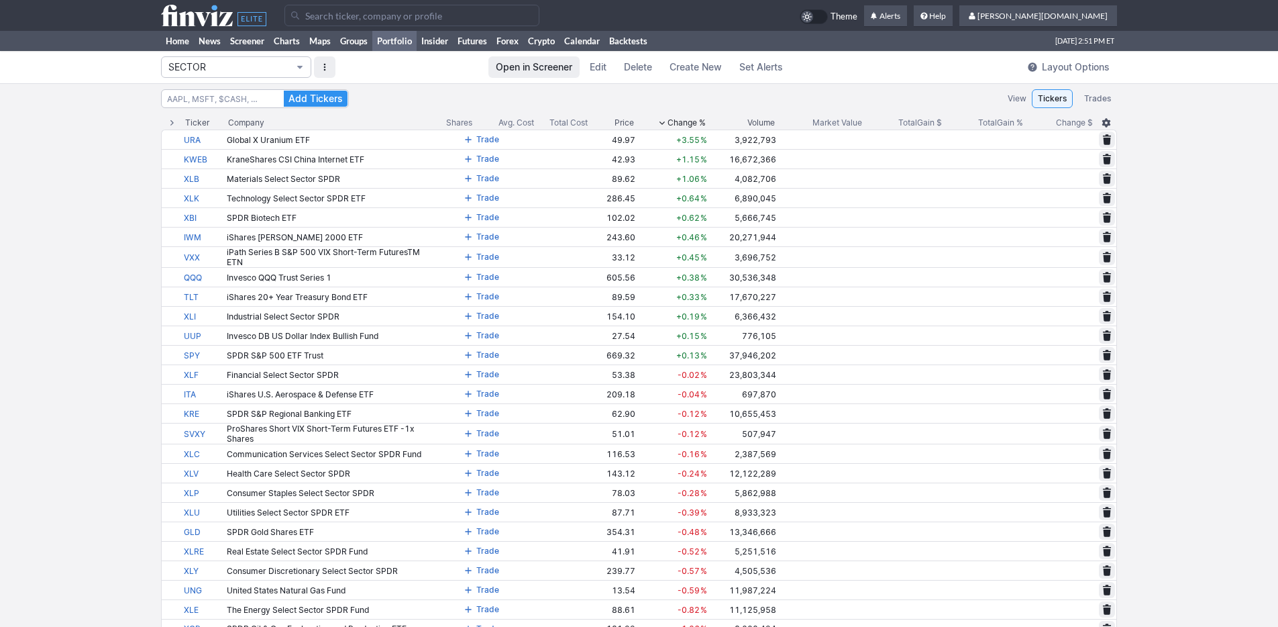
click at [286, 71] on span "SECTOR" at bounding box center [229, 66] width 122 height 13
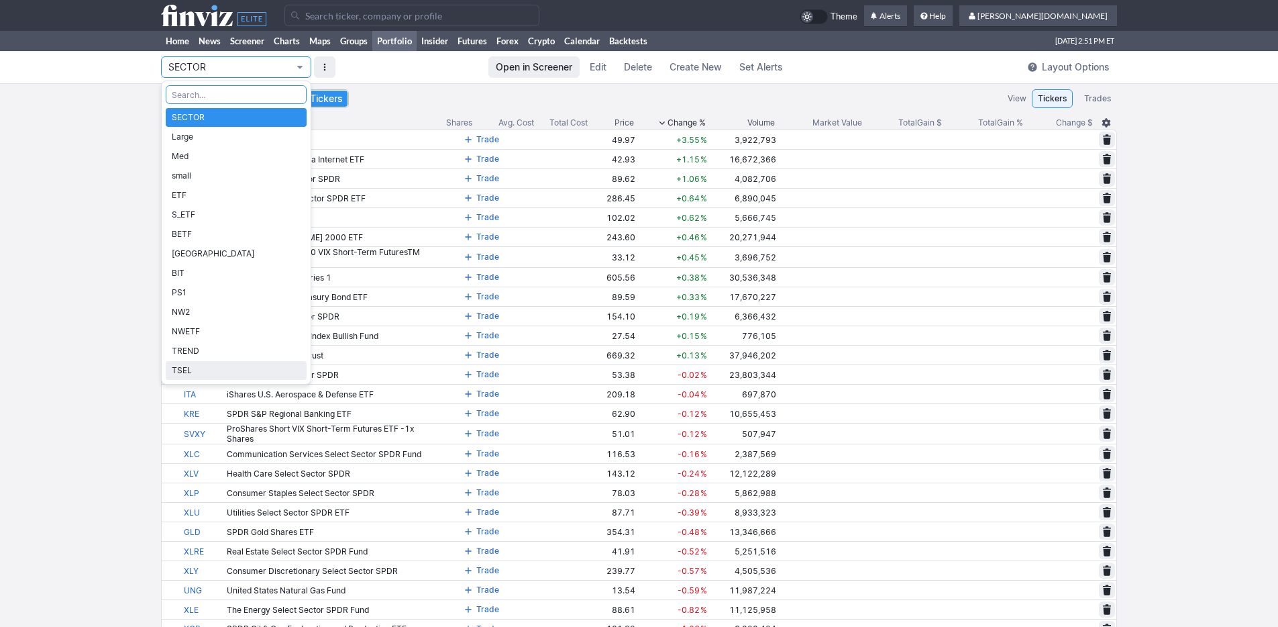
click at [237, 373] on span "TSEL" at bounding box center [236, 370] width 129 height 13
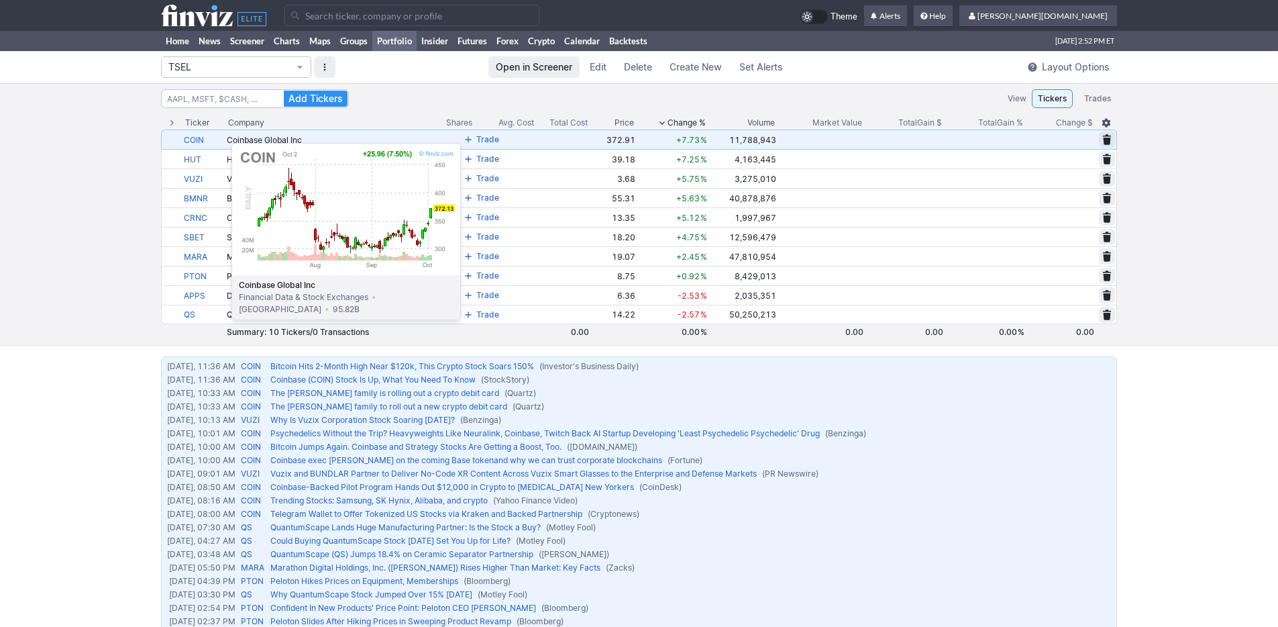
click at [198, 136] on link "COIN" at bounding box center [204, 139] width 40 height 19
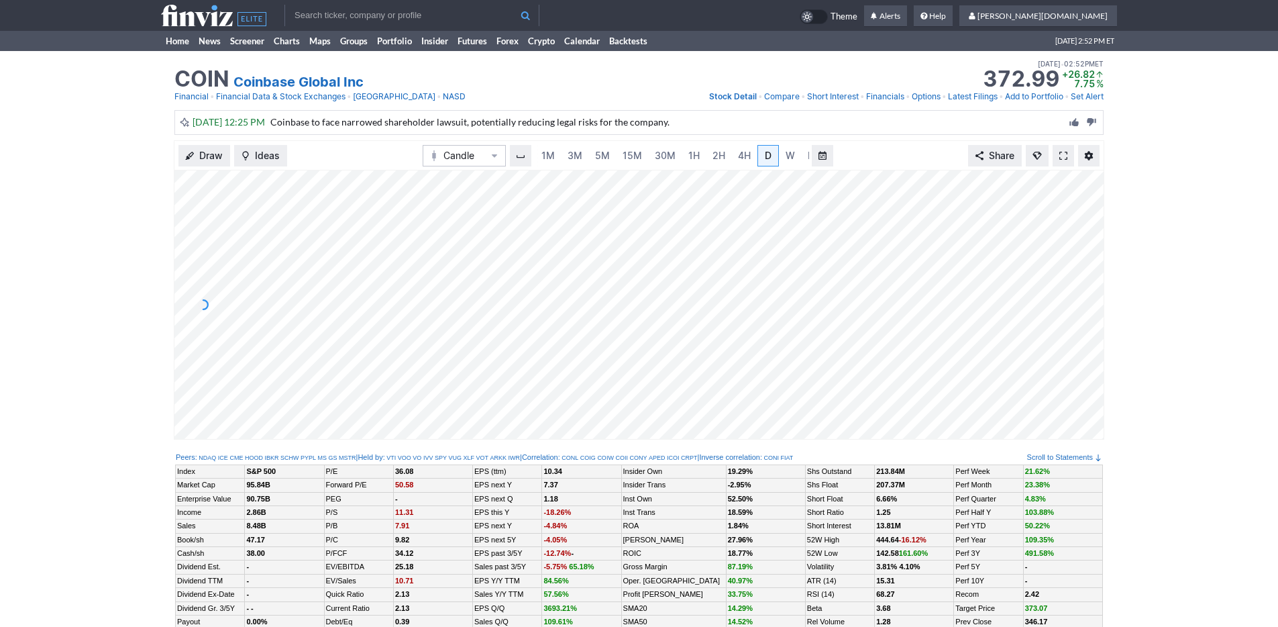
scroll to position [0, 13]
click at [600, 160] on link "5M" at bounding box center [589, 155] width 27 height 21
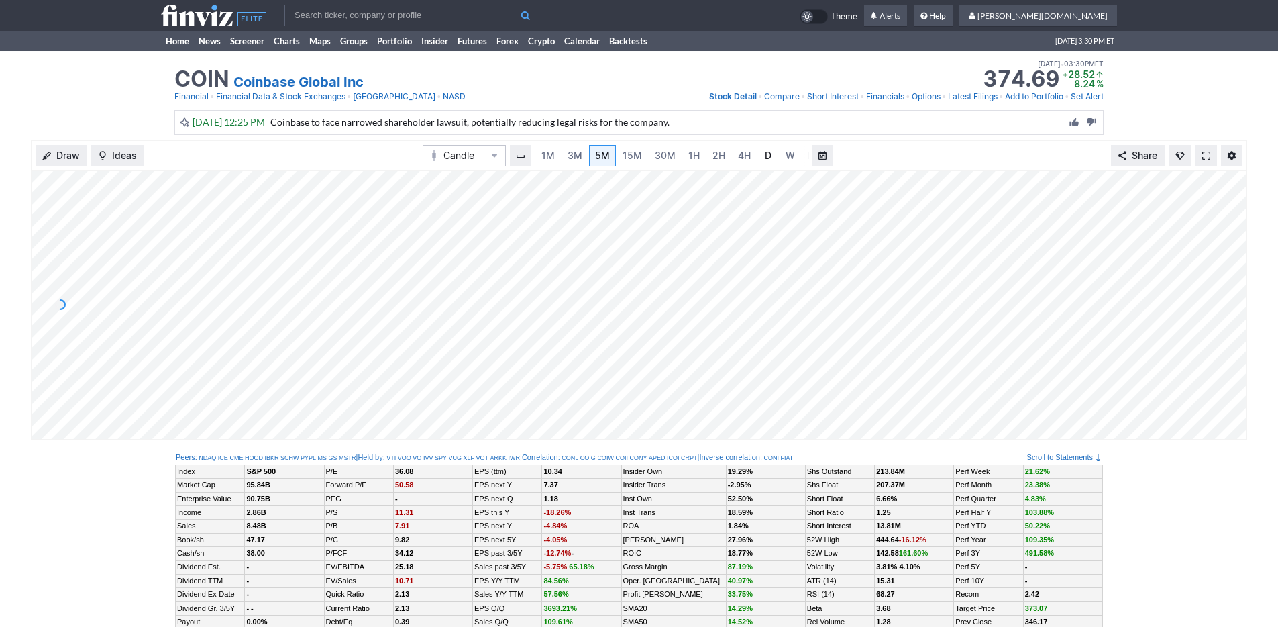
click at [759, 156] on link "D" at bounding box center [767, 155] width 21 height 21
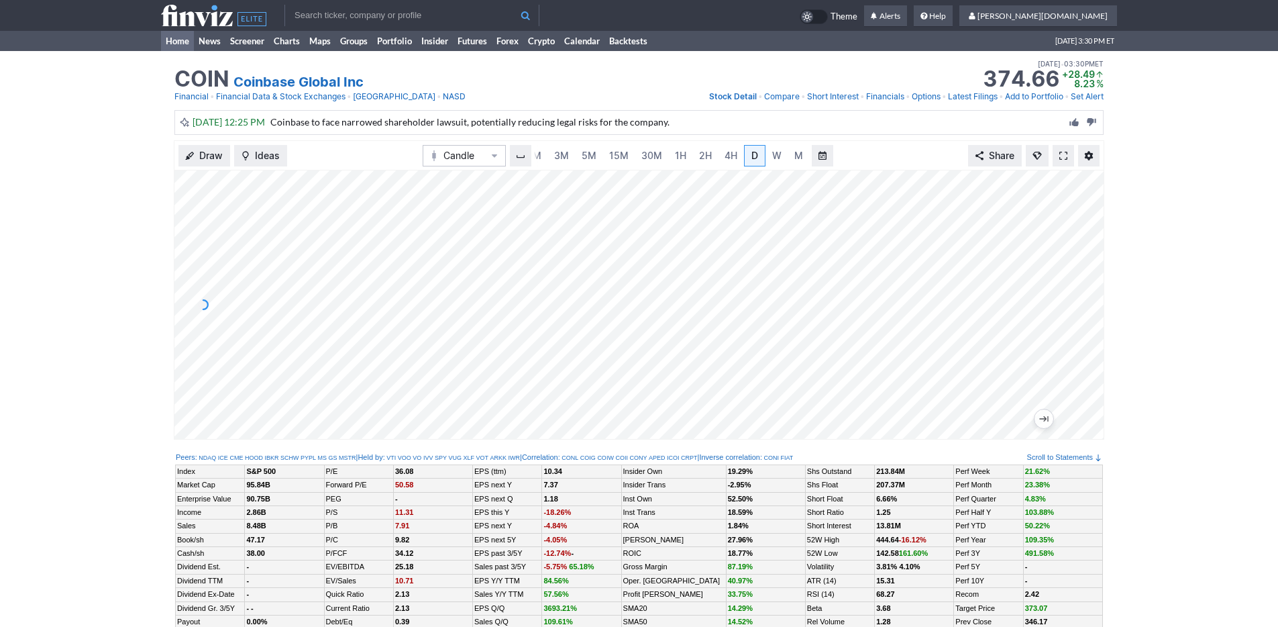
click at [182, 38] on link "Home" at bounding box center [177, 41] width 33 height 20
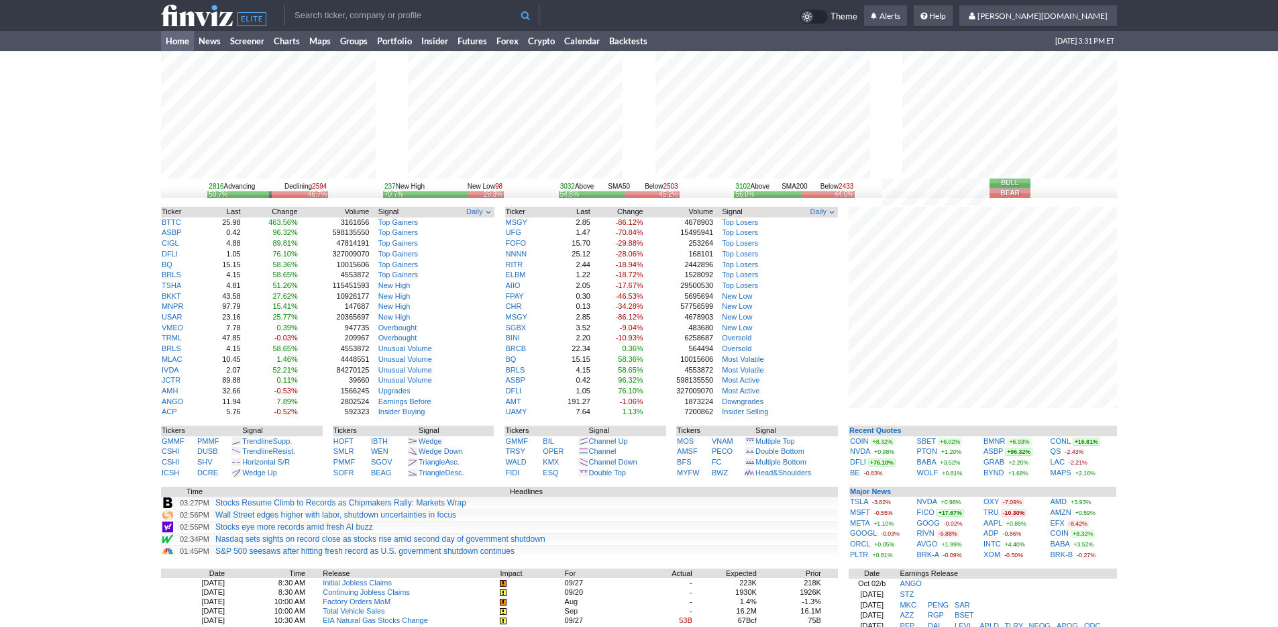
click at [73, 284] on div "2816 Advancing Declining 2594 50.7% 46.7% 237 New High New Low 98 70.7% 29.3% 3…" at bounding box center [639, 428] width 1278 height 755
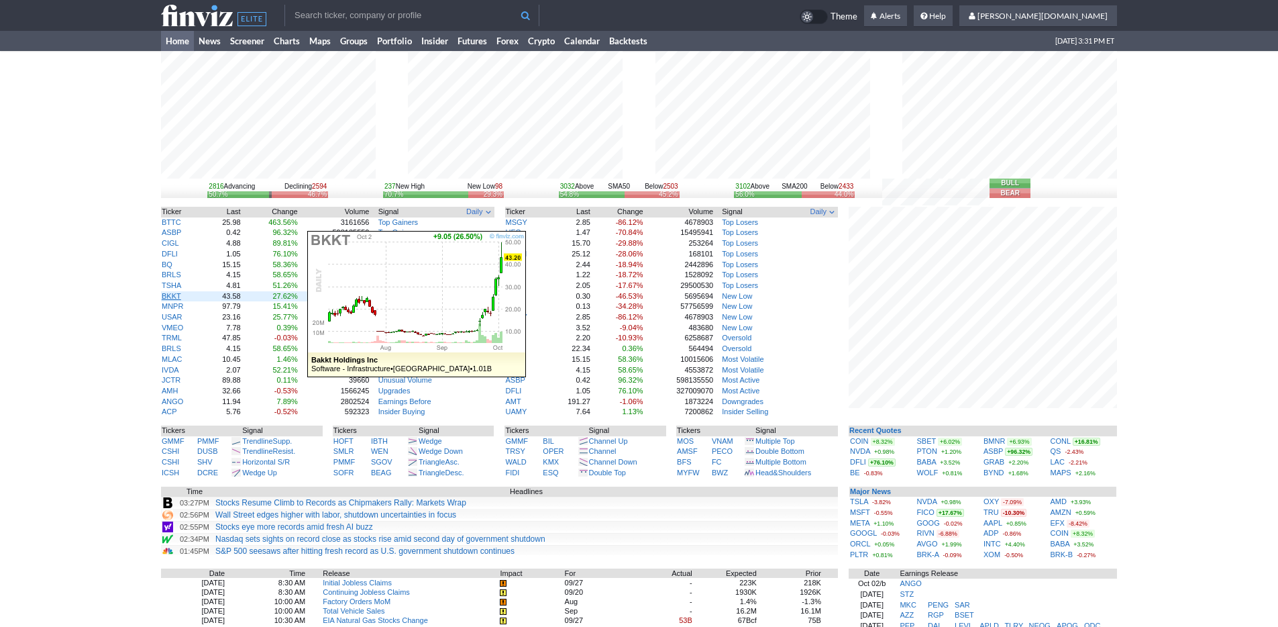
click at [173, 294] on link "BKKT" at bounding box center [171, 296] width 19 height 8
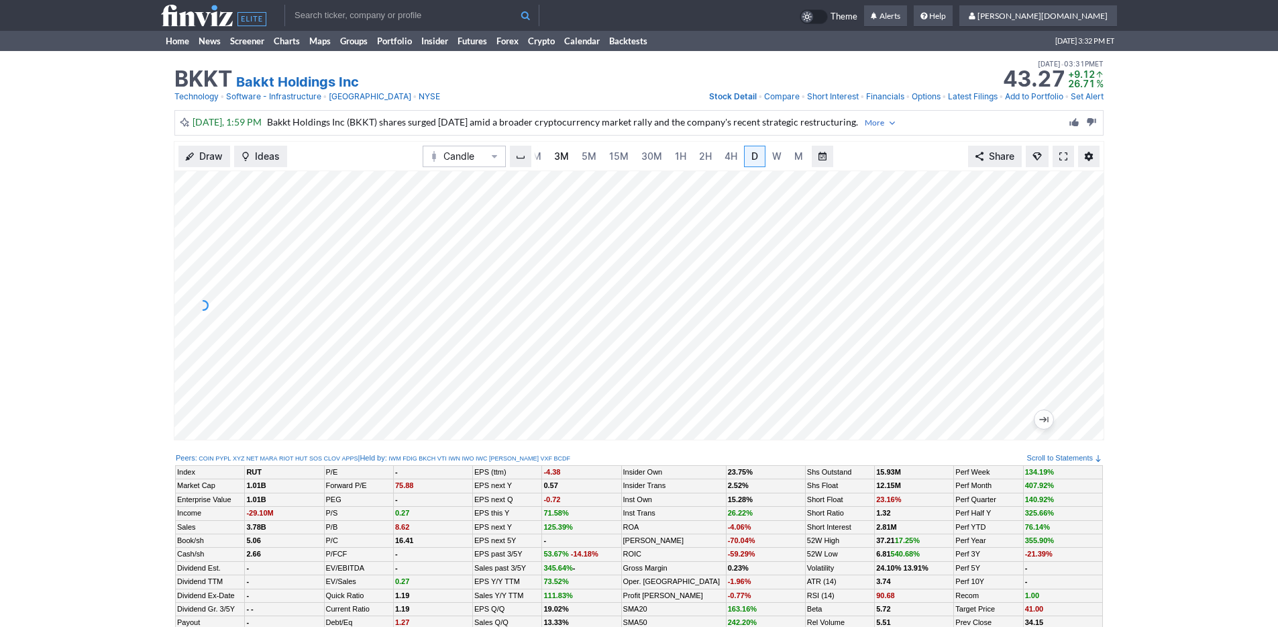
click at [565, 154] on span "3M" at bounding box center [561, 155] width 15 height 11
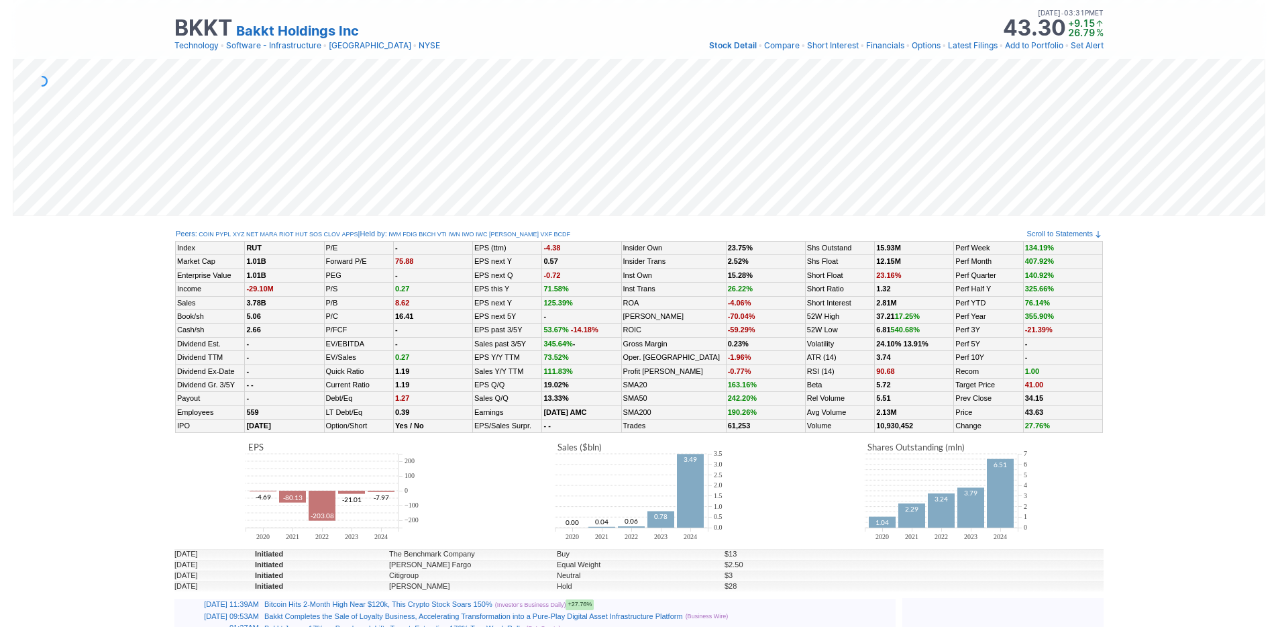
scroll to position [235, 0]
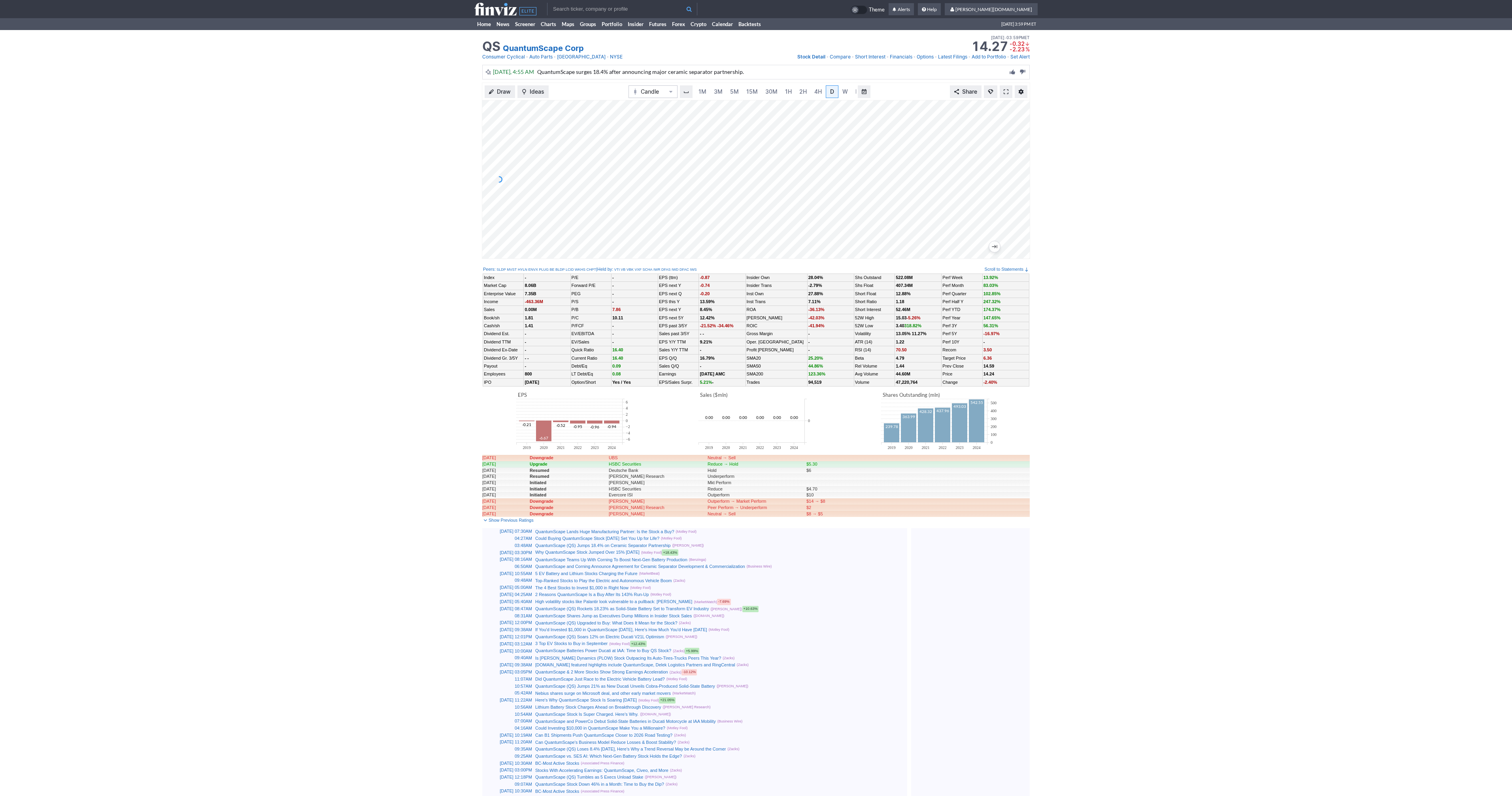
scroll to position [0, 8]
click at [1009, 95] on link at bounding box center [1006, 91] width 12 height 12
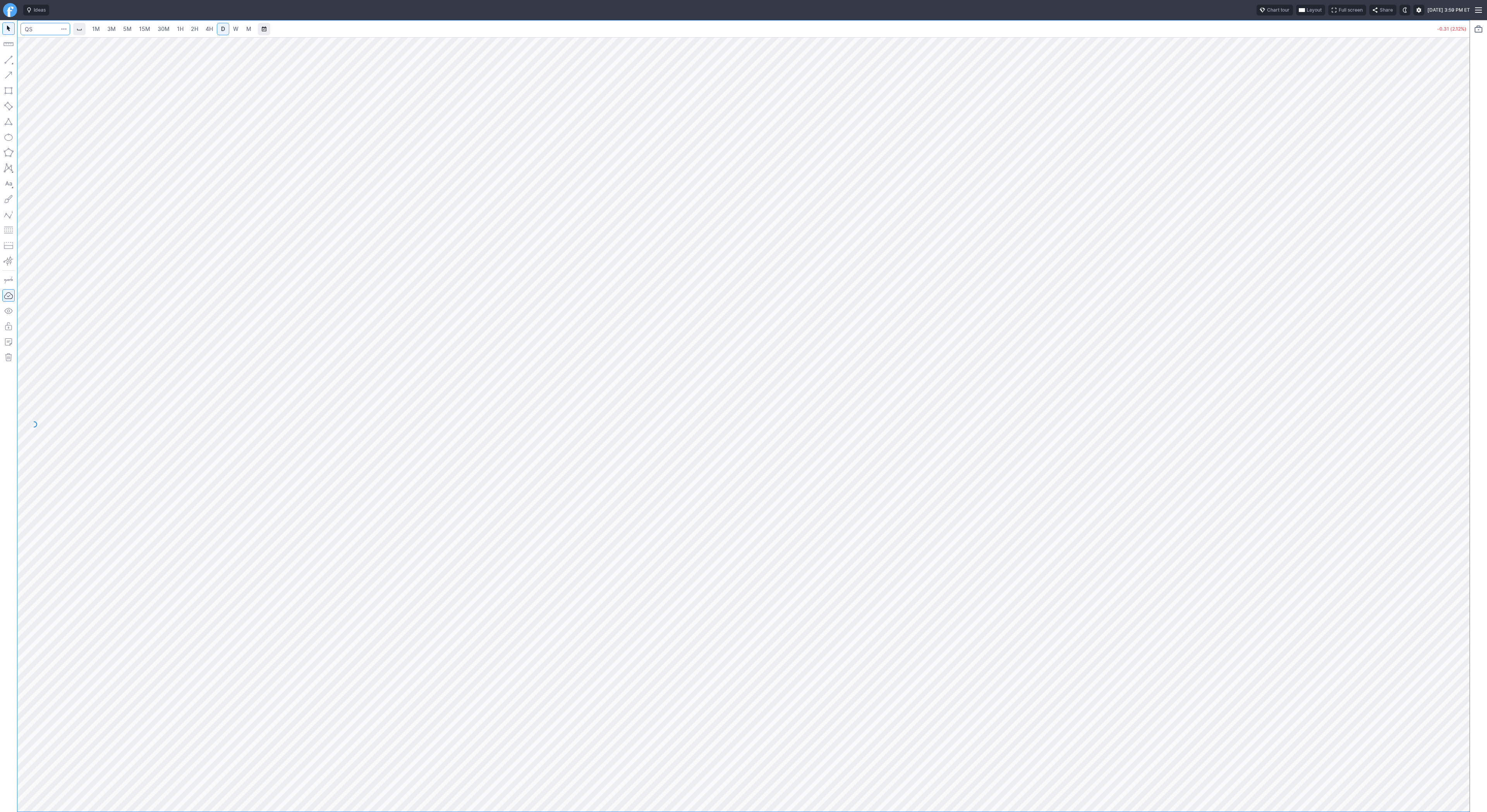
click at [44, 29] on input "Search" at bounding box center [46, 29] width 50 height 12
type input "sbet"
click at [183, 30] on link "1H" at bounding box center [180, 29] width 13 height 12
click at [118, 24] on link "3M" at bounding box center [111, 29] width 16 height 12
click at [133, 25] on link "5M" at bounding box center [127, 29] width 16 height 12
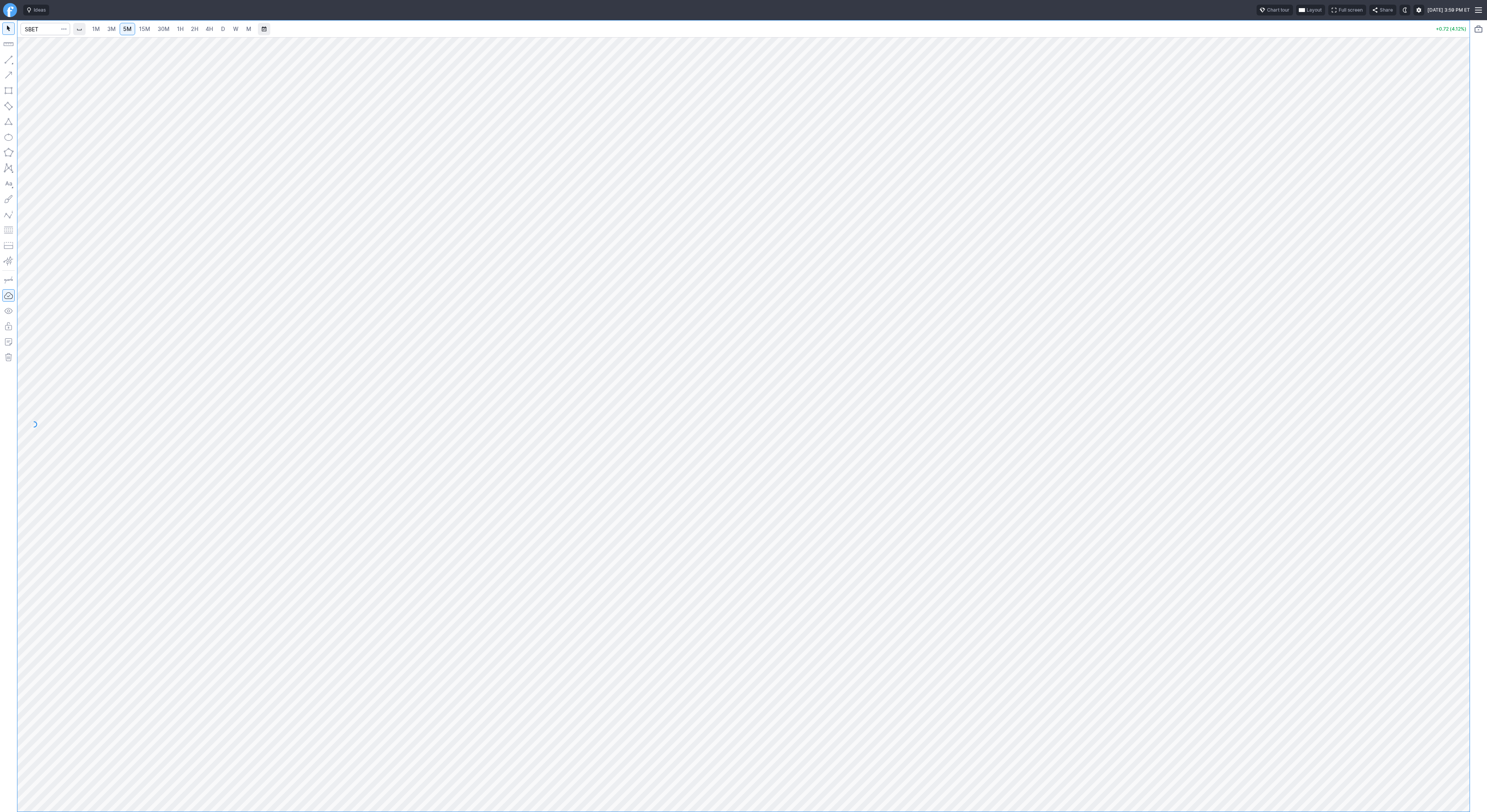
click at [155, 28] on link "30M" at bounding box center [163, 29] width 19 height 12
click at [26, 62] on span "button" at bounding box center [25, 61] width 5 height 11
drag, startPoint x: 6, startPoint y: 58, endPoint x: 46, endPoint y: 87, distance: 49.4
click at [6, 59] on button "button" at bounding box center [8, 59] width 12 height 12
click at [151, 28] on link "15M" at bounding box center [145, 29] width 18 height 12
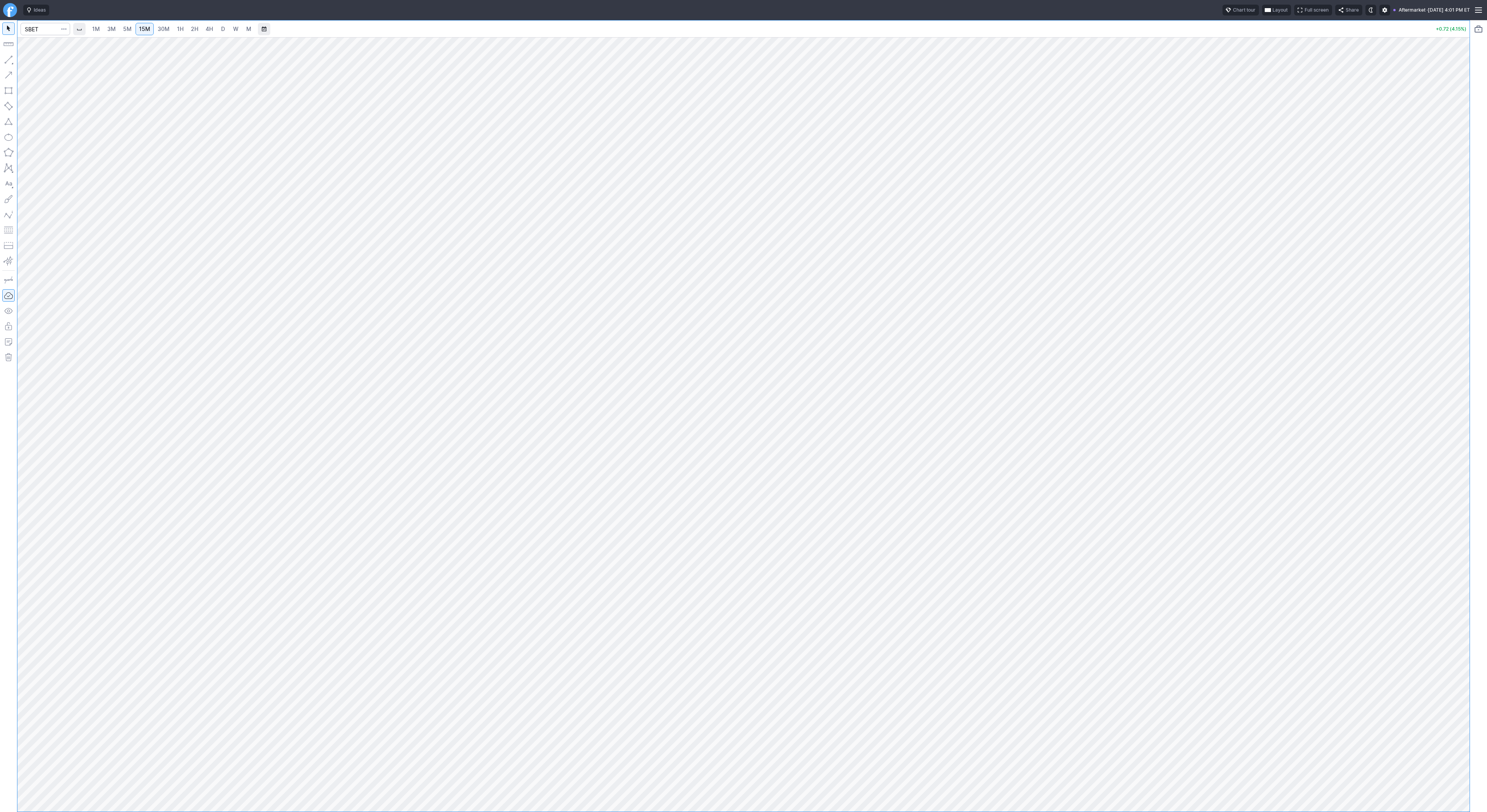
click at [137, 27] on link "15M" at bounding box center [145, 29] width 18 height 12
click at [193, 28] on span "2H" at bounding box center [195, 28] width 8 height 6
click at [165, 27] on span "30M" at bounding box center [163, 28] width 12 height 6
click at [54, 62] on span "Line" at bounding box center [45, 61] width 31 height 8
click at [32, 58] on span "Line" at bounding box center [45, 61] width 31 height 8
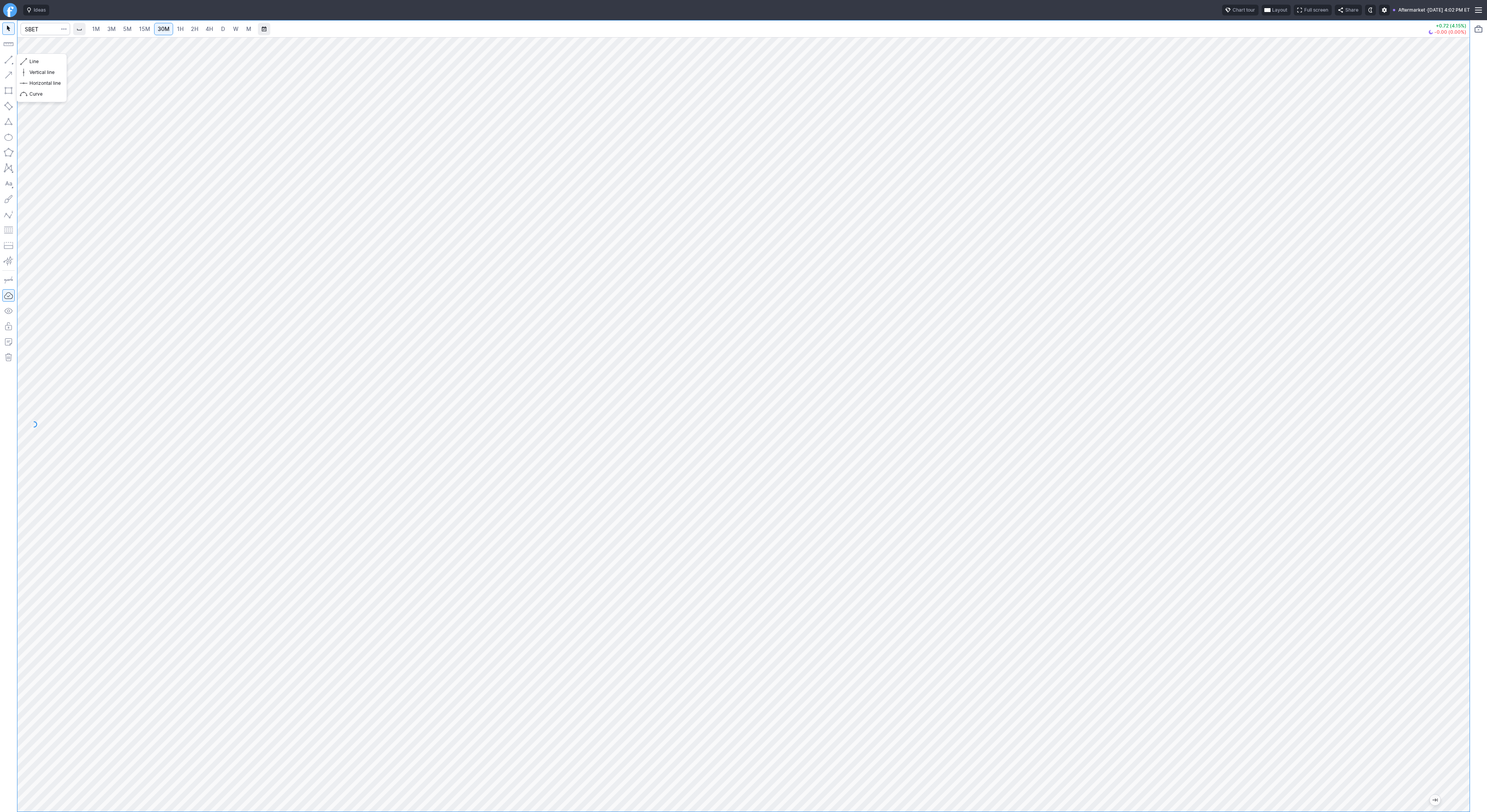
drag, startPoint x: 12, startPoint y: 55, endPoint x: 24, endPoint y: 76, distance: 24.2
click at [12, 57] on button "button" at bounding box center [8, 59] width 12 height 12
click at [30, 61] on span "Line" at bounding box center [45, 61] width 31 height 8
click at [51, 27] on input "Search" at bounding box center [46, 29] width 50 height 12
type input "bmnr"
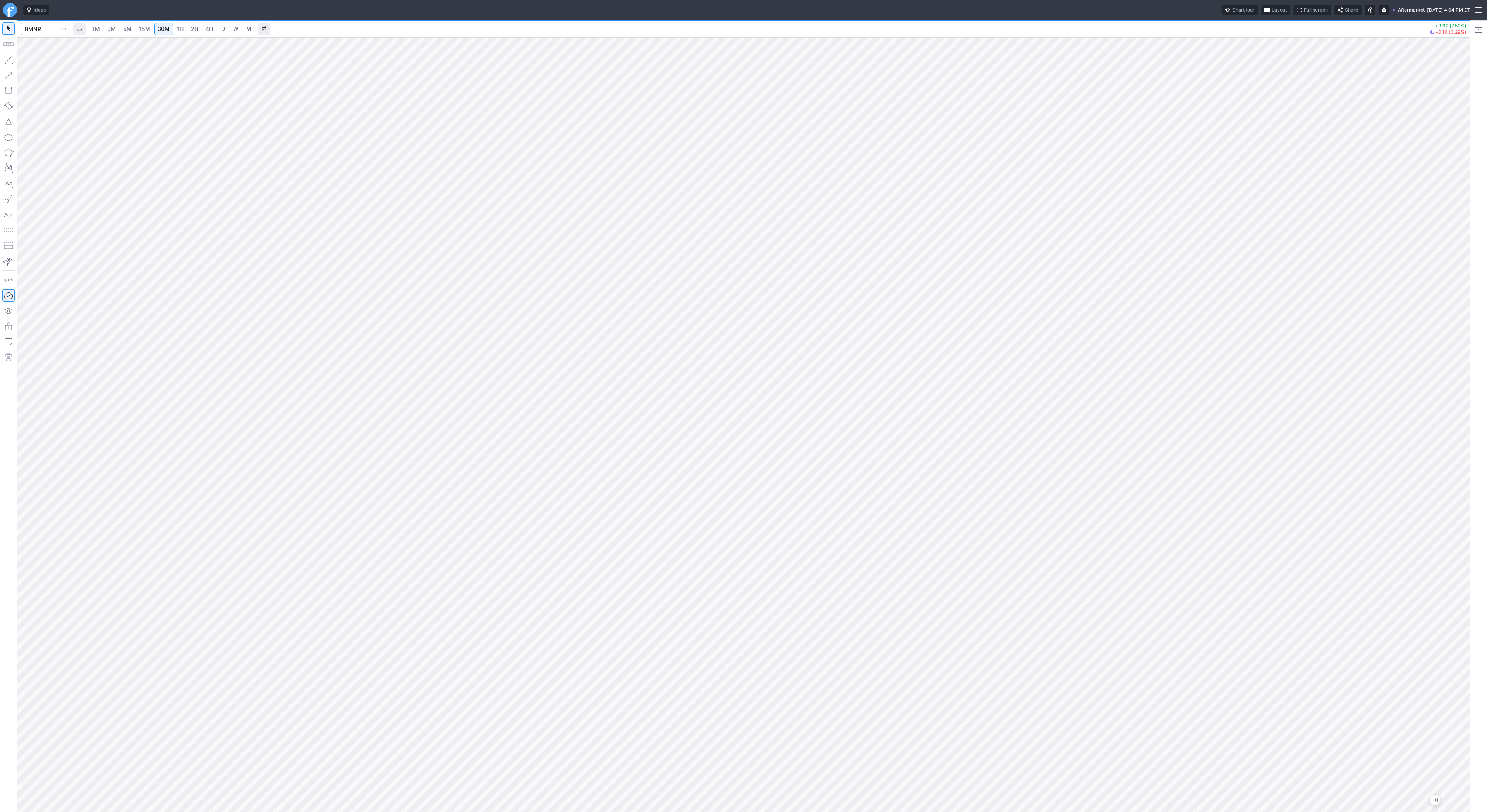
click at [1452, 312] on div at bounding box center [744, 424] width 1452 height 774
click at [46, 26] on input "Search" at bounding box center [46, 29] width 50 height 12
type input "bkkt"
click at [35, 64] on span "Line" at bounding box center [45, 61] width 31 height 8
click at [25, 61] on span "button" at bounding box center [25, 61] width 5 height 11
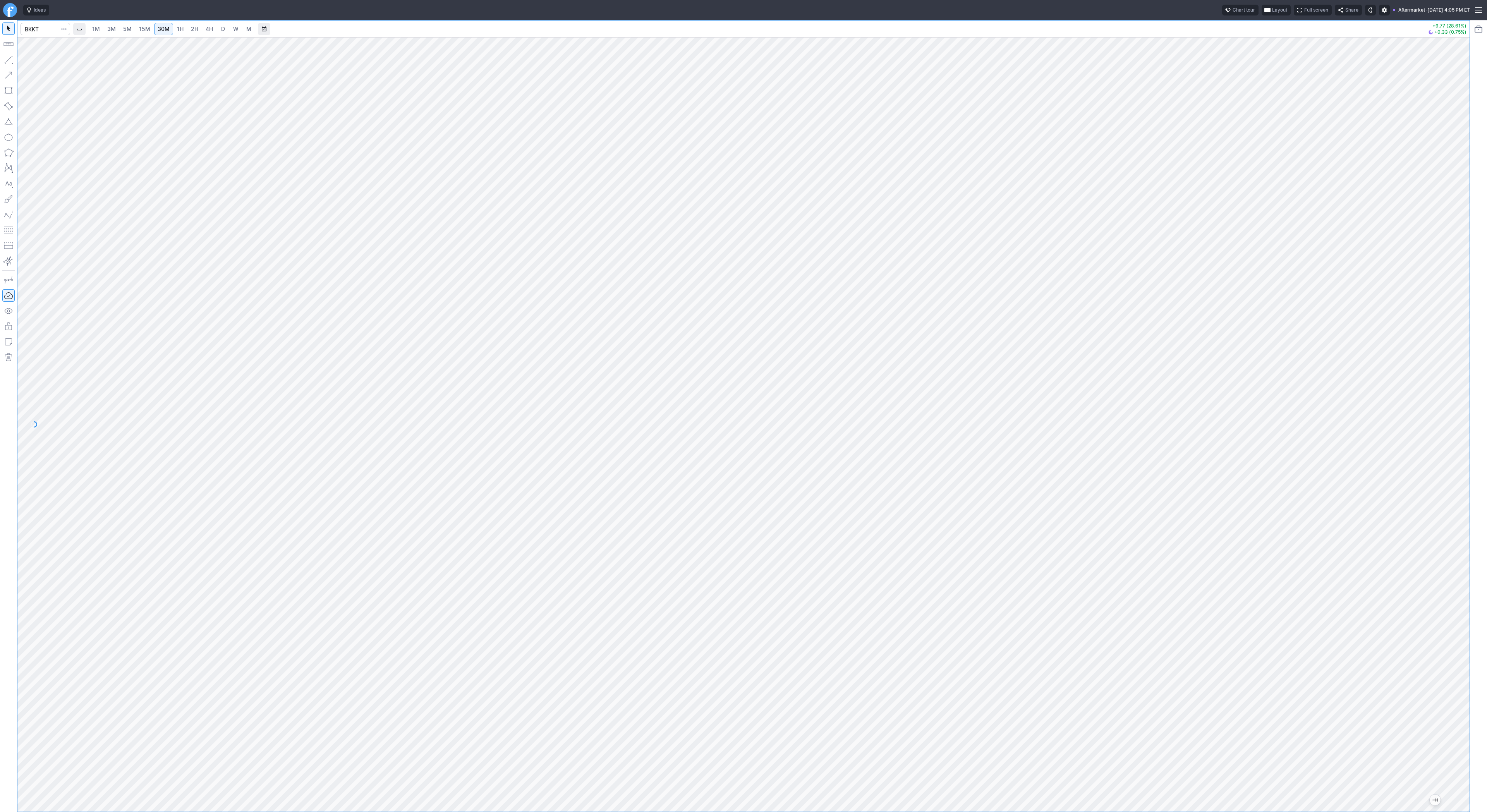
click at [203, 31] on link "4H" at bounding box center [209, 29] width 14 height 12
click at [193, 30] on span "2H" at bounding box center [195, 28] width 8 height 6
click at [48, 64] on span "Line" at bounding box center [45, 61] width 31 height 8
drag, startPoint x: 8, startPoint y: 58, endPoint x: 35, endPoint y: 97, distance: 47.4
click at [9, 62] on button "button" at bounding box center [8, 59] width 12 height 12
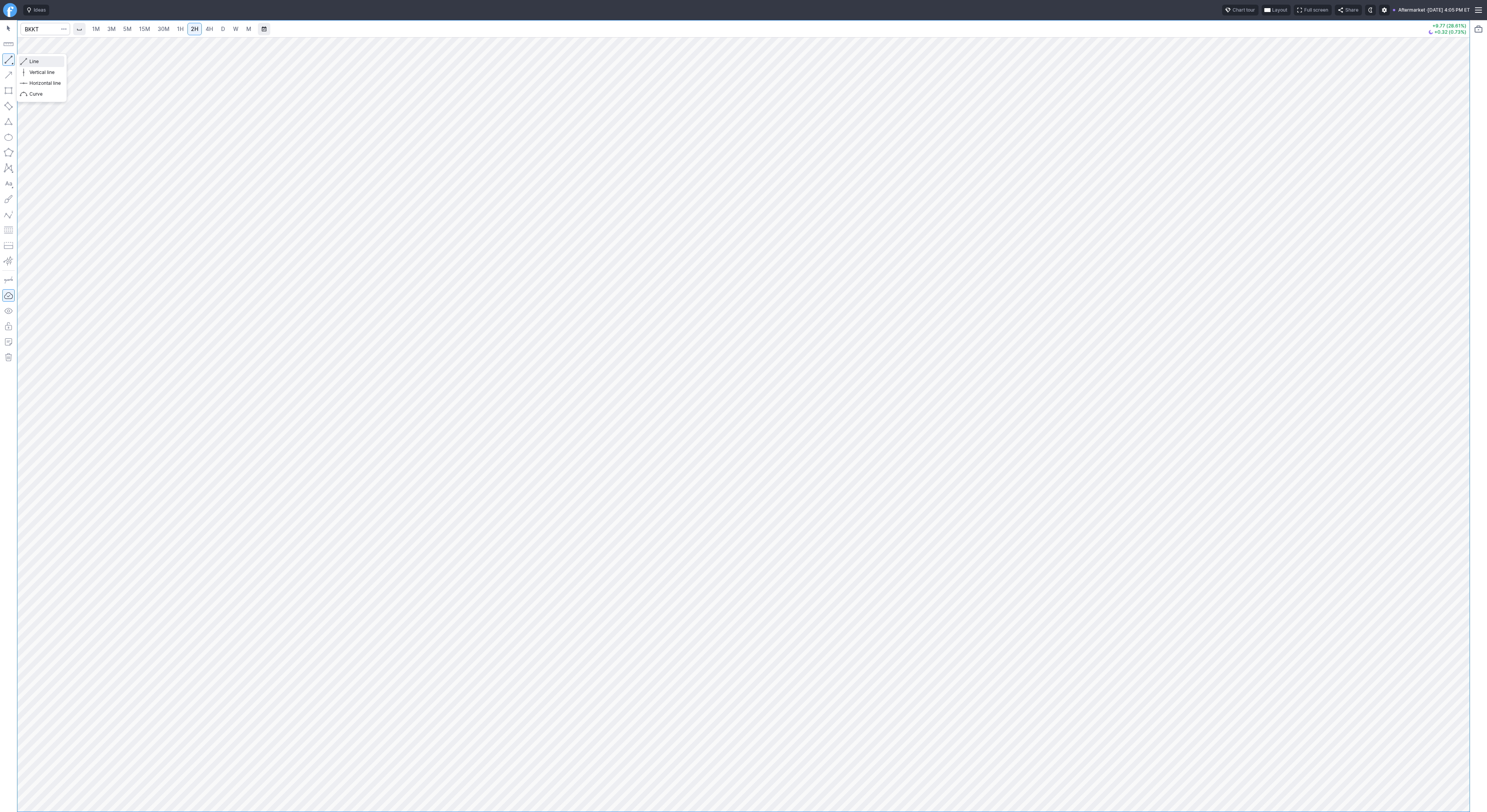
click at [25, 61] on span "button" at bounding box center [25, 61] width 5 height 11
click at [3, 59] on button "button" at bounding box center [8, 59] width 12 height 12
click at [35, 29] on input "Search" at bounding box center [46, 29] width 50 height 12
type input "sbet"
click at [170, 27] on link "30M" at bounding box center [163, 29] width 19 height 12
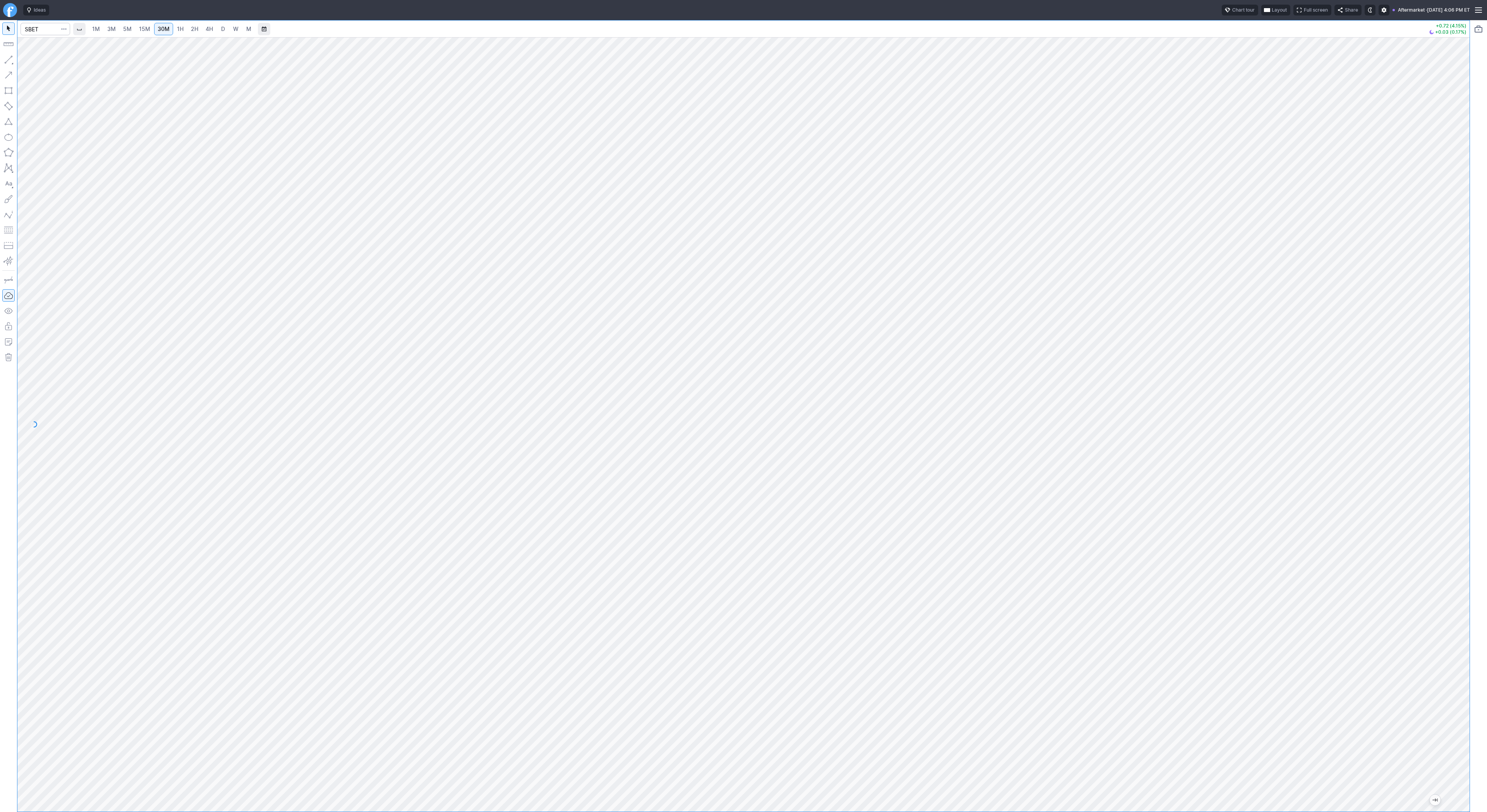
click at [1427, 461] on div at bounding box center [744, 424] width 1452 height 774
click at [27, 62] on button "Line" at bounding box center [42, 61] width 45 height 11
click at [7, 58] on button "button" at bounding box center [8, 59] width 12 height 12
drag, startPoint x: 7, startPoint y: 62, endPoint x: 24, endPoint y: 89, distance: 31.9
click at [7, 65] on button "button" at bounding box center [8, 59] width 12 height 12
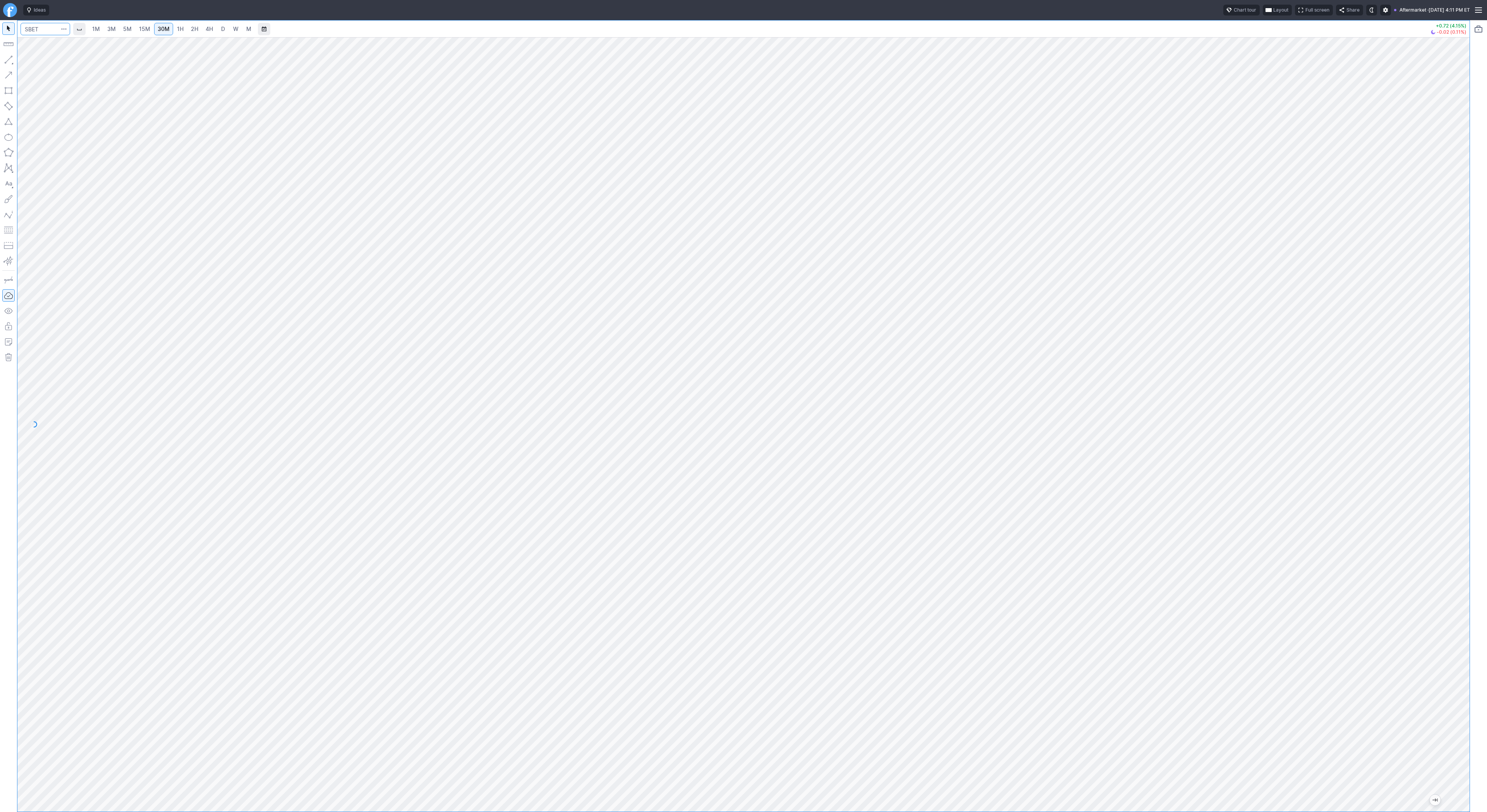
click at [51, 29] on input "Search" at bounding box center [46, 29] width 50 height 12
type input "bmnr"
drag, startPoint x: 32, startPoint y: 59, endPoint x: 43, endPoint y: 74, distance: 18.6
click at [32, 62] on span "Line" at bounding box center [45, 61] width 31 height 8
drag, startPoint x: 35, startPoint y: 59, endPoint x: 56, endPoint y: 84, distance: 32.6
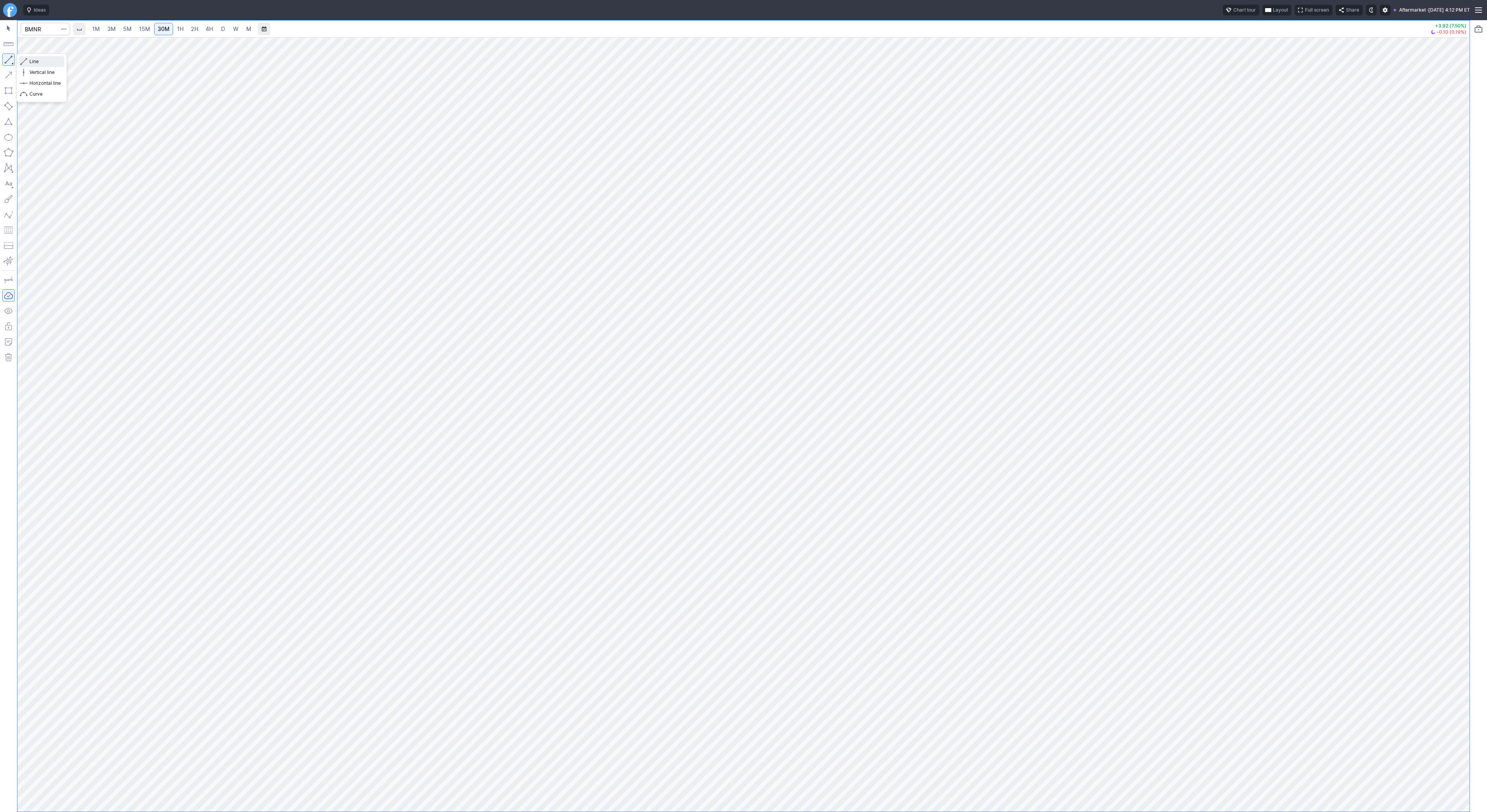
click at [35, 59] on span "Line" at bounding box center [45, 61] width 31 height 8
drag, startPoint x: 30, startPoint y: 60, endPoint x: 42, endPoint y: 70, distance: 15.6
click at [30, 61] on span "Line" at bounding box center [45, 61] width 31 height 8
drag, startPoint x: 42, startPoint y: 59, endPoint x: 43, endPoint y: 63, distance: 4.1
click at [42, 62] on span "Line" at bounding box center [45, 61] width 31 height 8
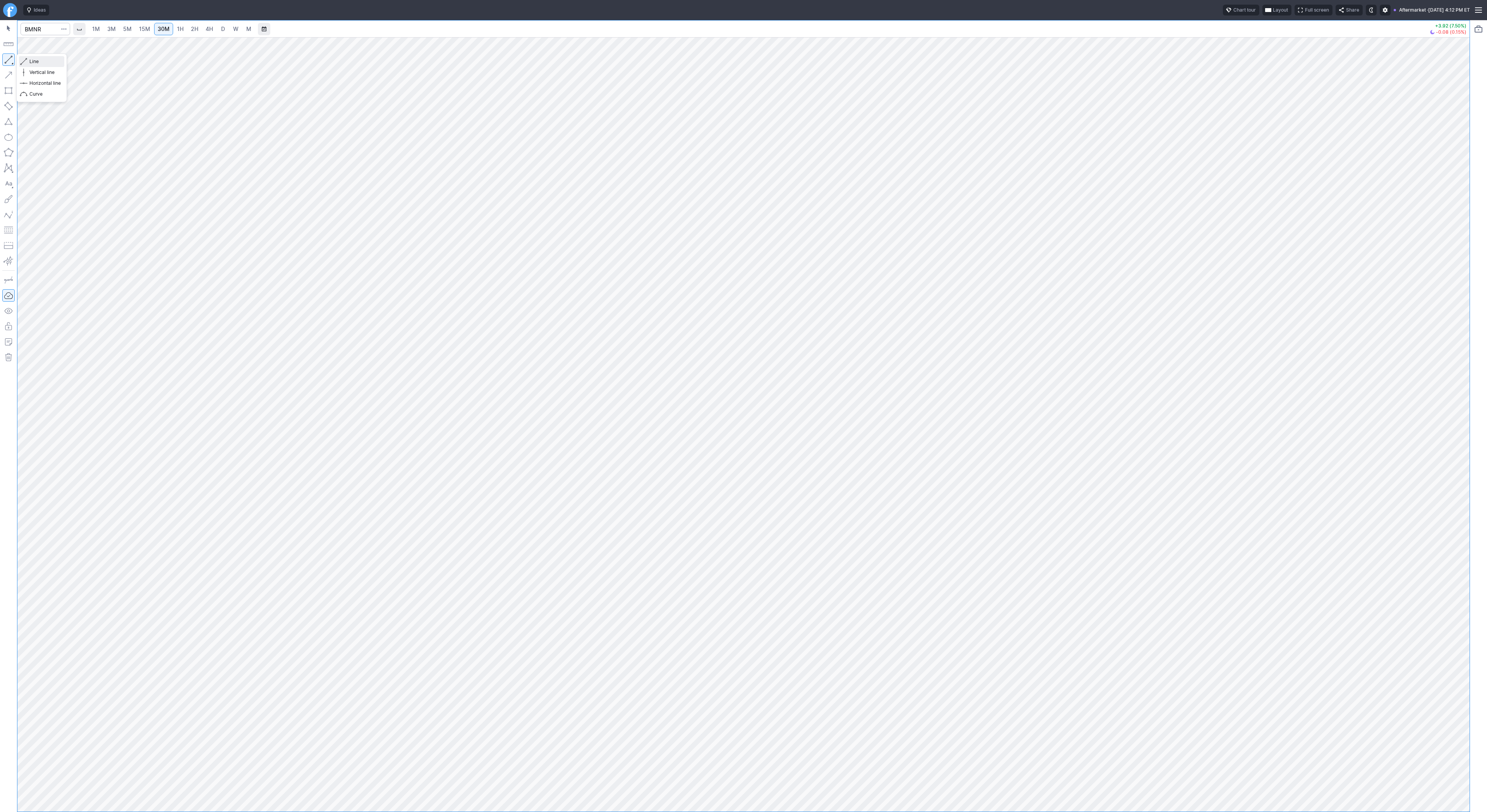
click at [44, 61] on span "Line" at bounding box center [45, 61] width 31 height 8
click at [41, 62] on span "Line" at bounding box center [45, 61] width 31 height 8
click at [40, 60] on span "Line" at bounding box center [45, 61] width 31 height 8
click at [53, 63] on span "Line" at bounding box center [45, 61] width 31 height 8
click at [53, 29] on input "Search" at bounding box center [46, 29] width 50 height 12
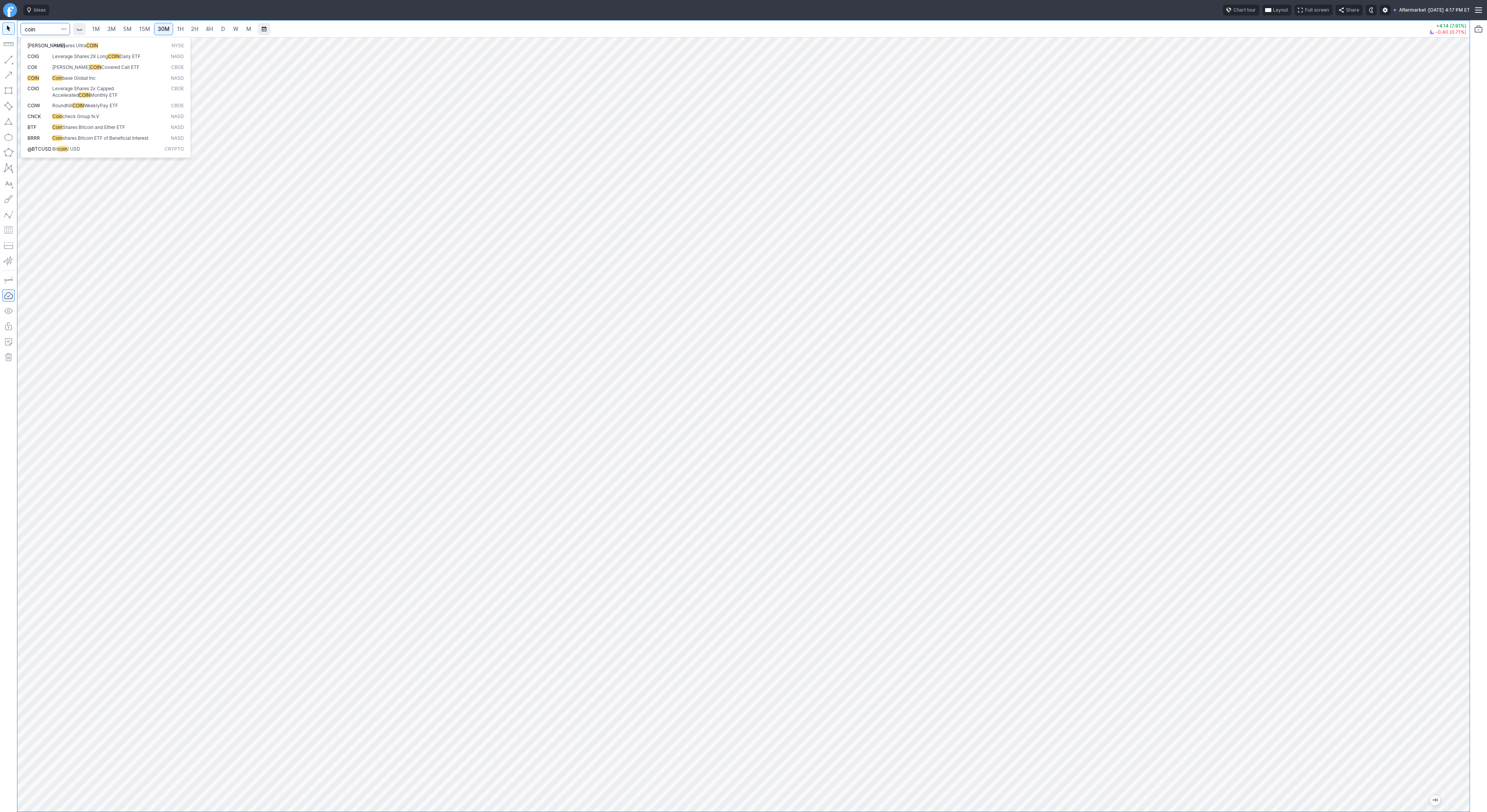
type input "coin"
click at [1445, 500] on div at bounding box center [744, 424] width 1452 height 774
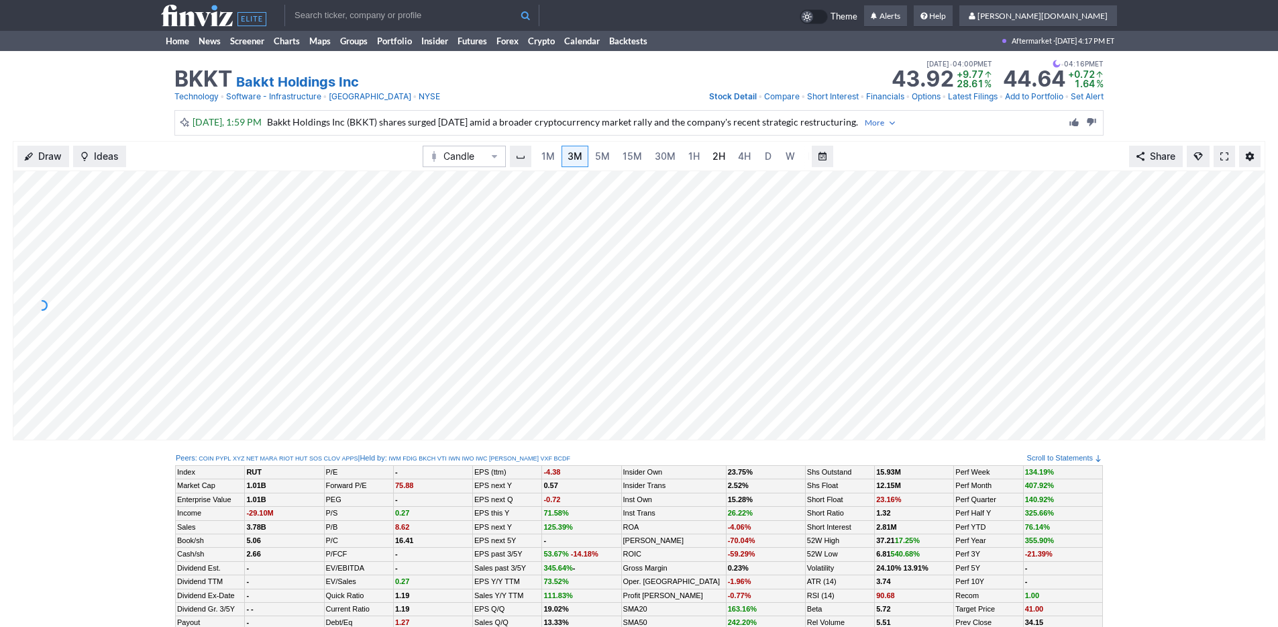
click at [725, 155] on link "2H" at bounding box center [718, 156] width 25 height 21
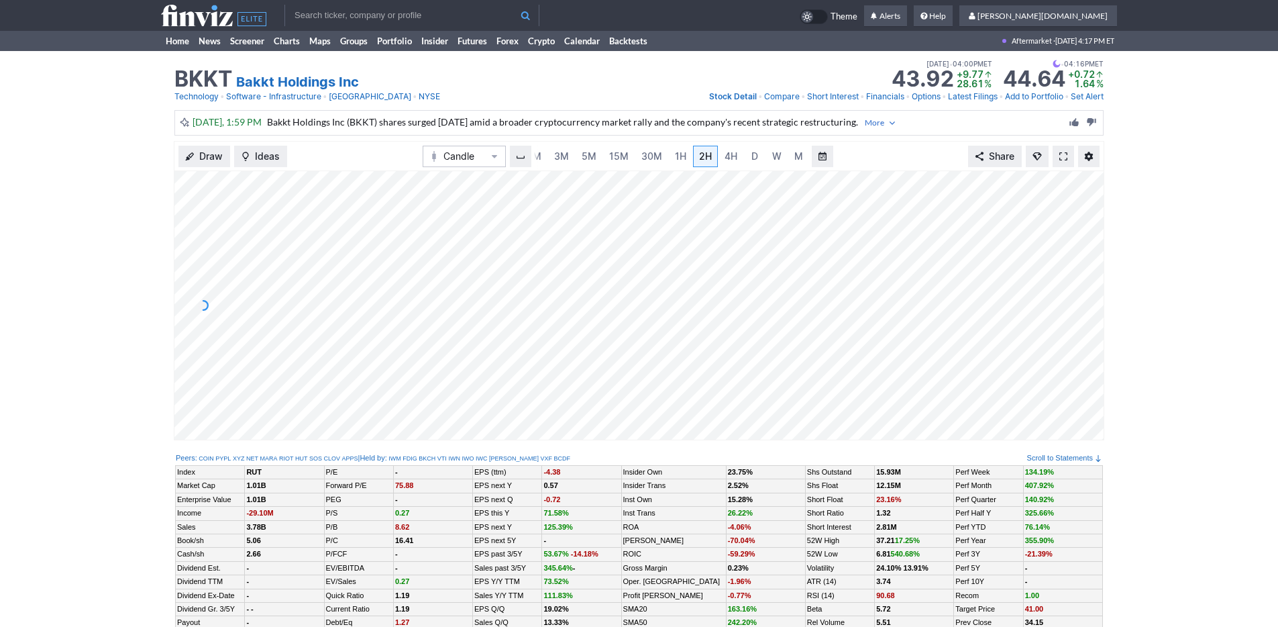
click at [121, 130] on div "Today, 1:59 PM Bakkt Holdings Inc (BKKT) shares surged today amid a broader cry…" at bounding box center [639, 122] width 1278 height 25
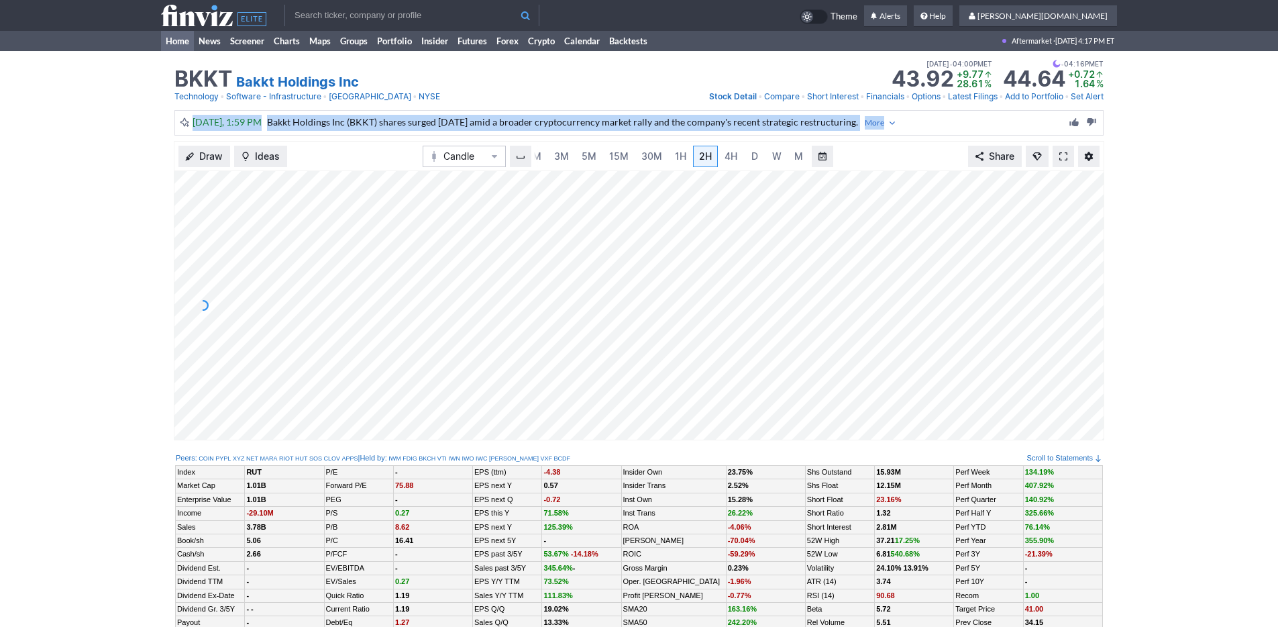
click at [165, 39] on link "Home" at bounding box center [177, 41] width 33 height 20
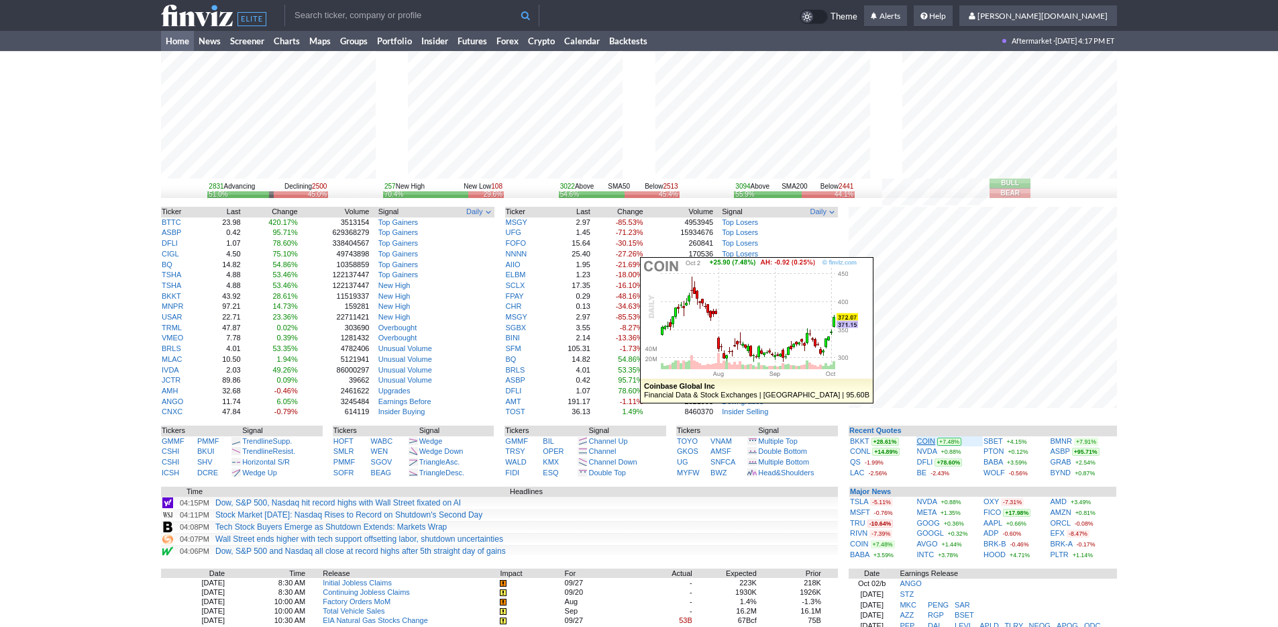
click at [928, 441] on link "COIN" at bounding box center [926, 441] width 19 height 8
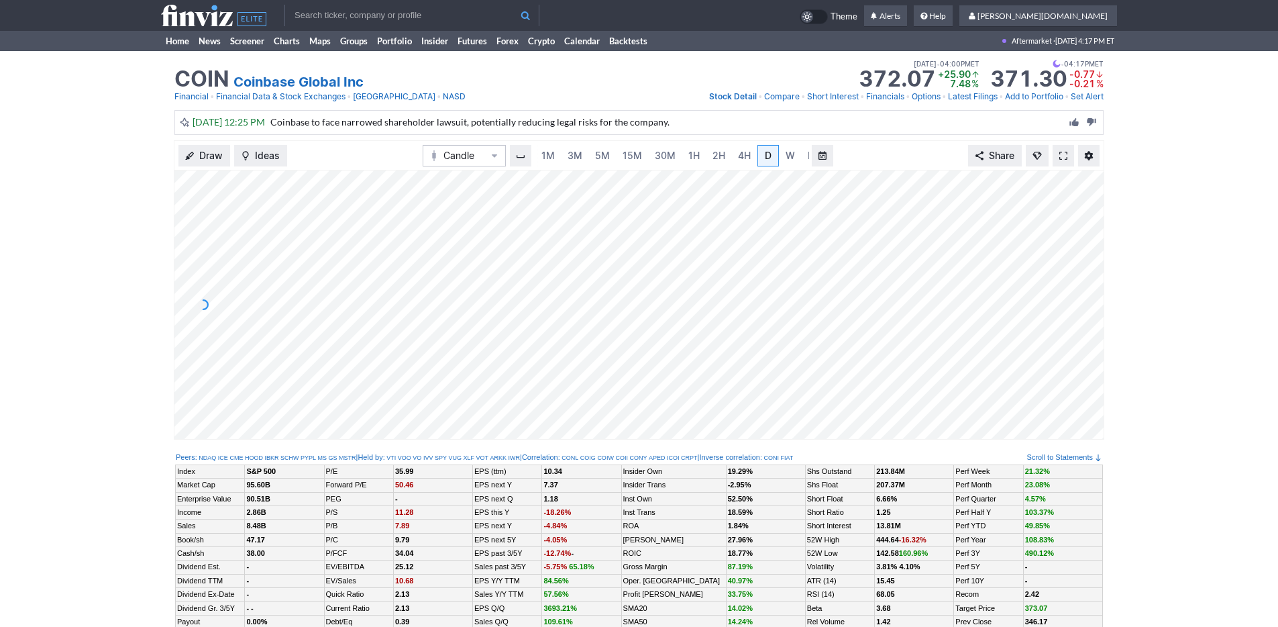
scroll to position [0, 13]
